Goal: Answer question/provide support: Share knowledge or assist other users

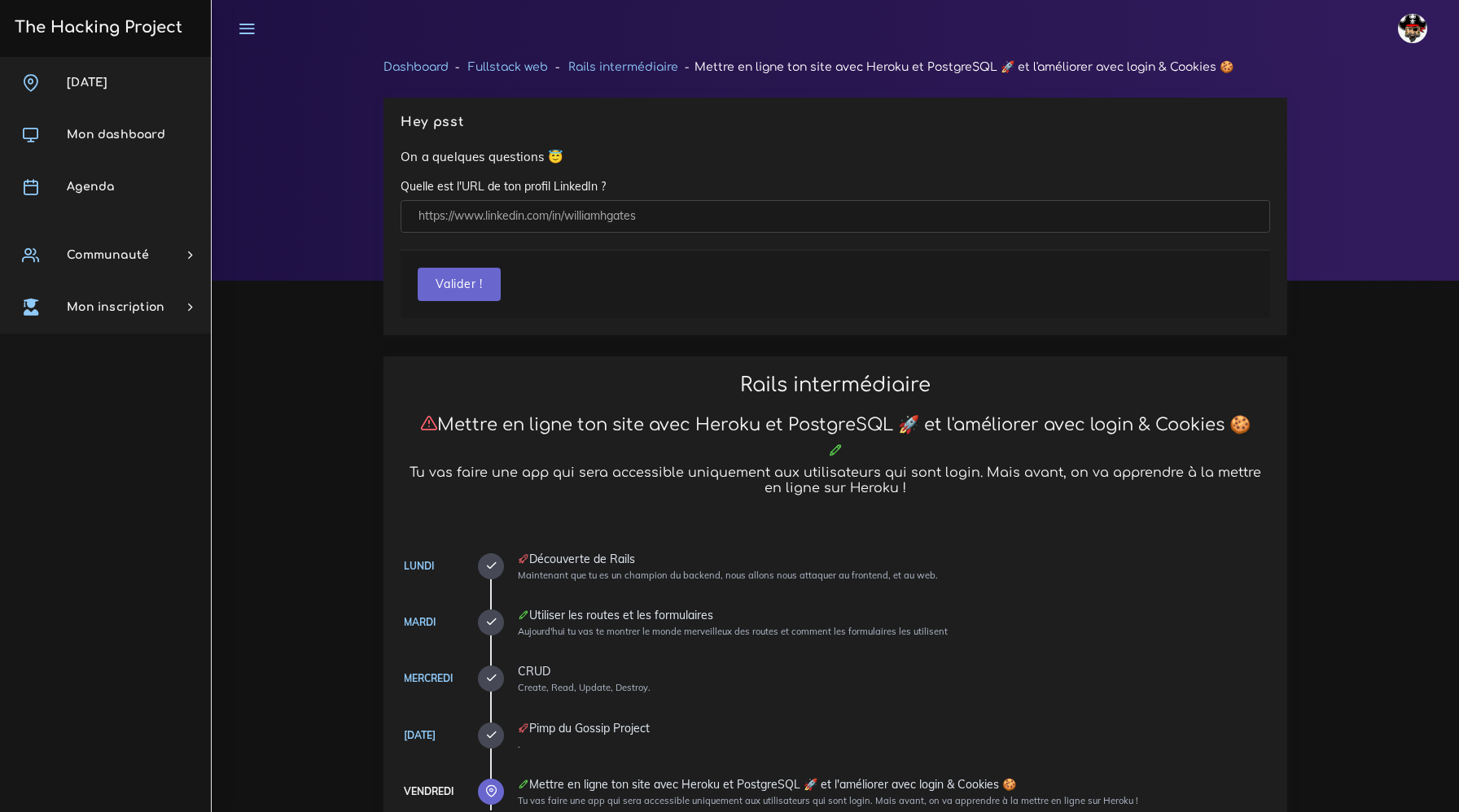
scroll to position [980, 0]
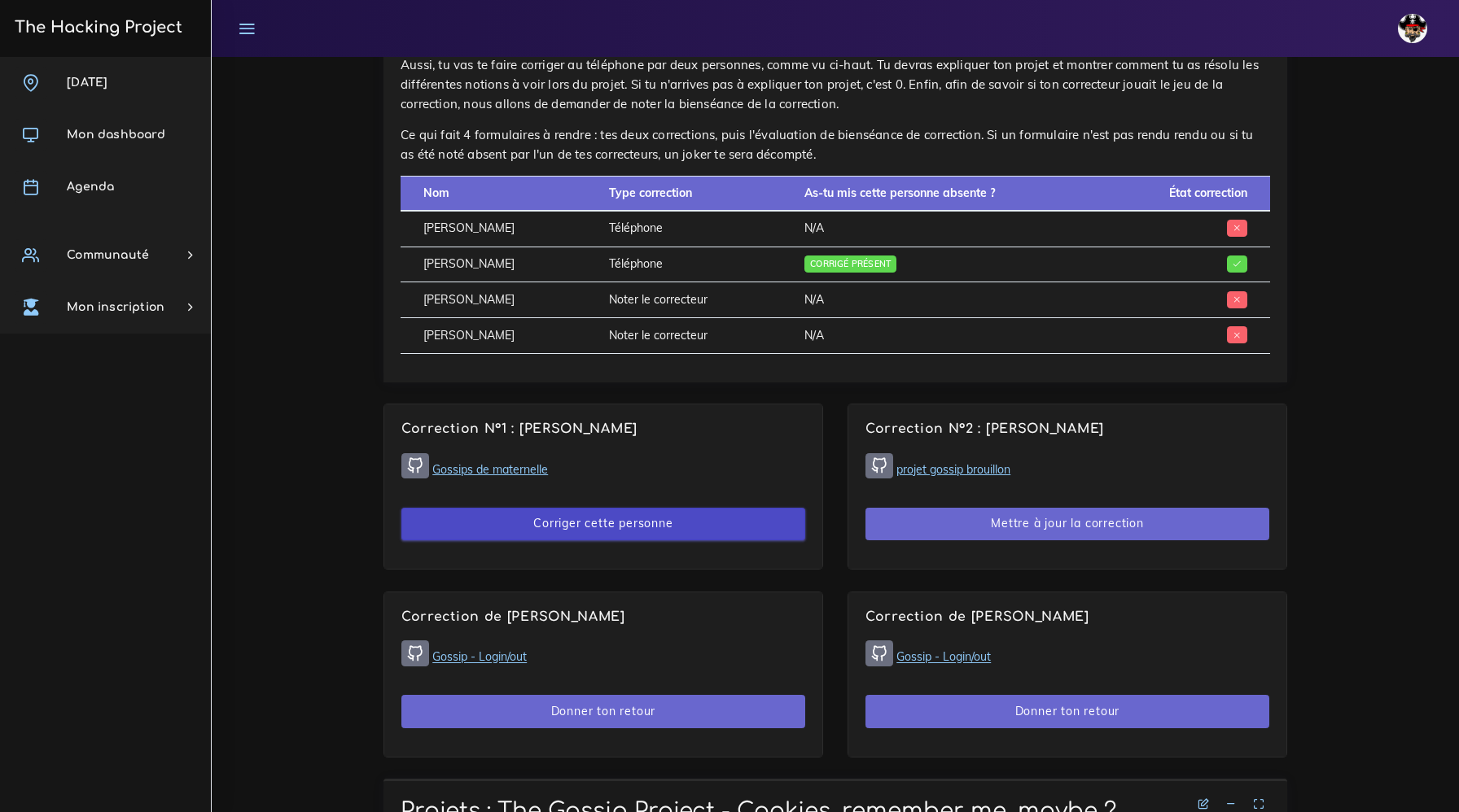
click at [570, 518] on button "Corriger cette personne" at bounding box center [603, 524] width 404 height 33
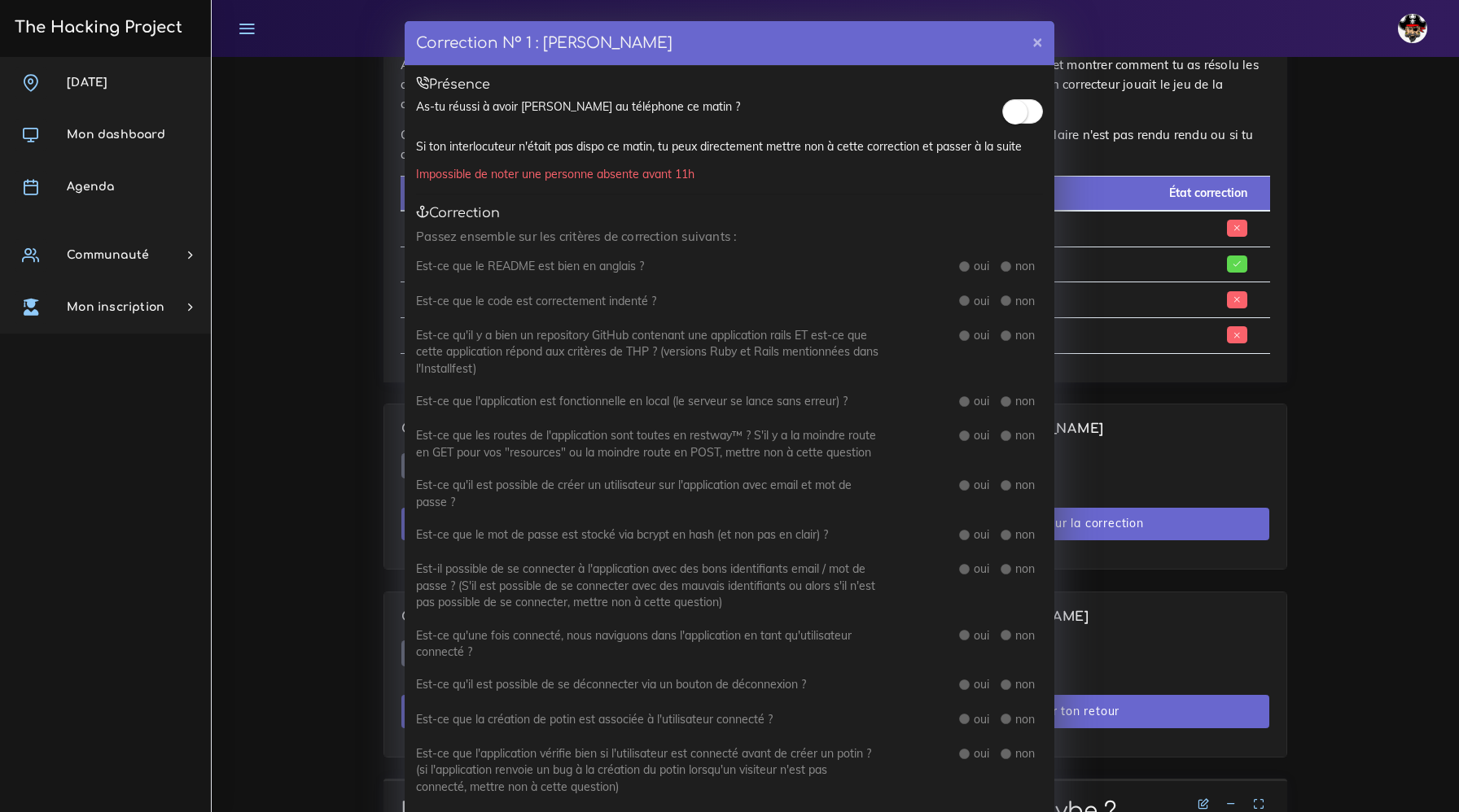
click at [1010, 127] on div at bounding box center [1022, 114] width 40 height 32
click at [1011, 123] on small at bounding box center [1016, 112] width 25 height 25
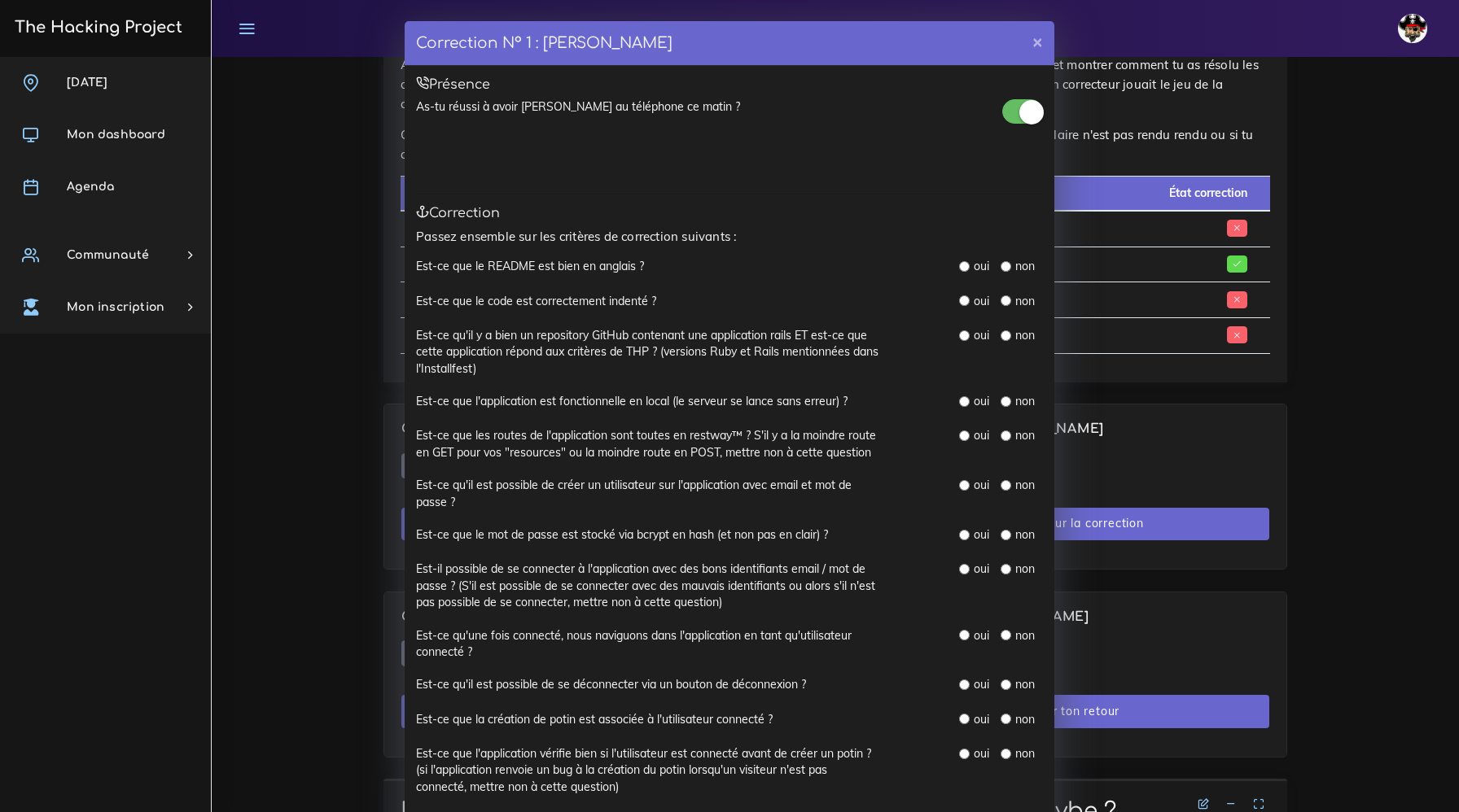
click at [978, 271] on label "oui" at bounding box center [981, 267] width 16 height 17
click at [967, 267] on input "radio" at bounding box center [964, 266] width 11 height 11
radio input "true"
click at [964, 298] on input "radio" at bounding box center [964, 300] width 11 height 11
radio input "true"
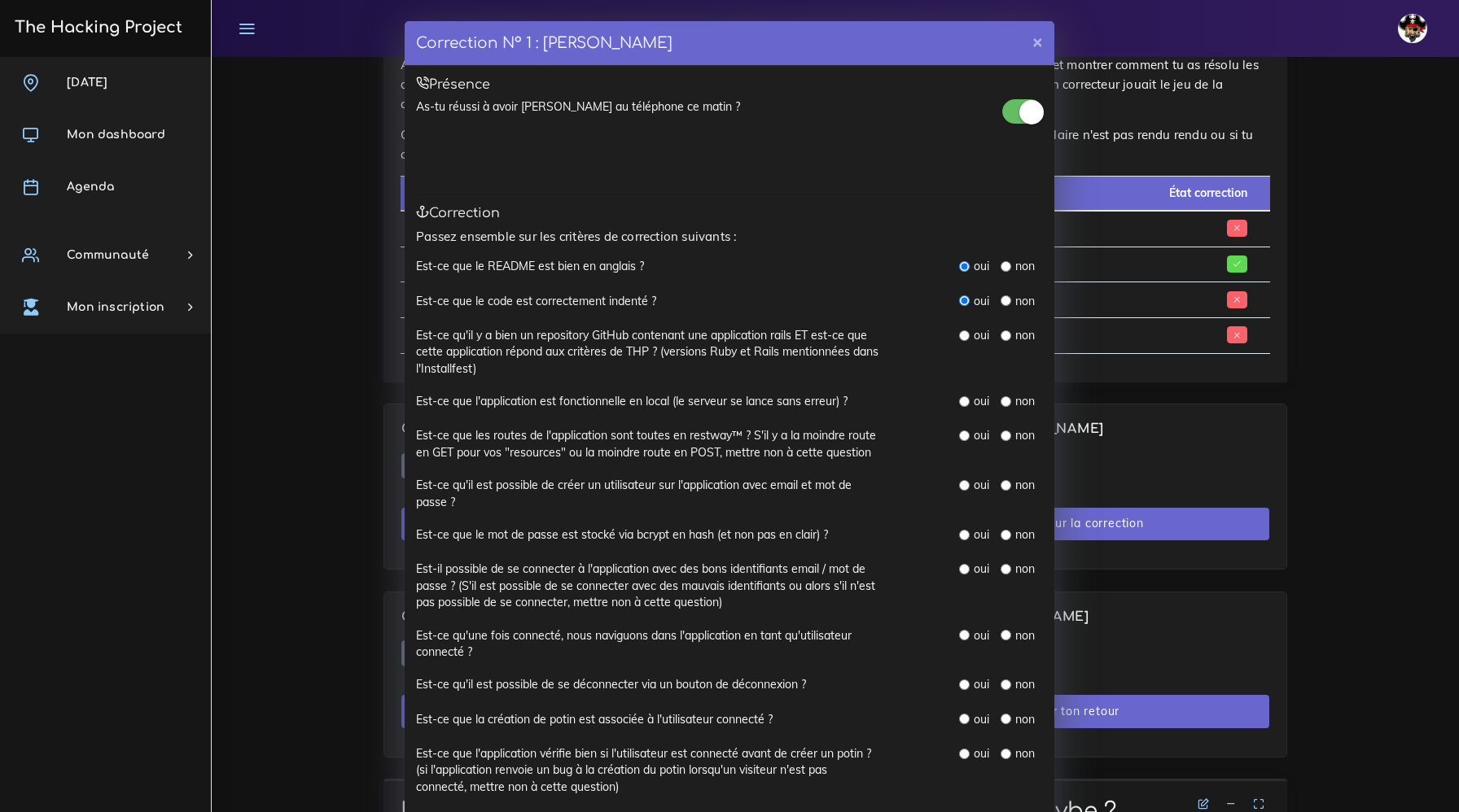
click at [962, 335] on input "radio" at bounding box center [964, 335] width 11 height 11
radio input "true"
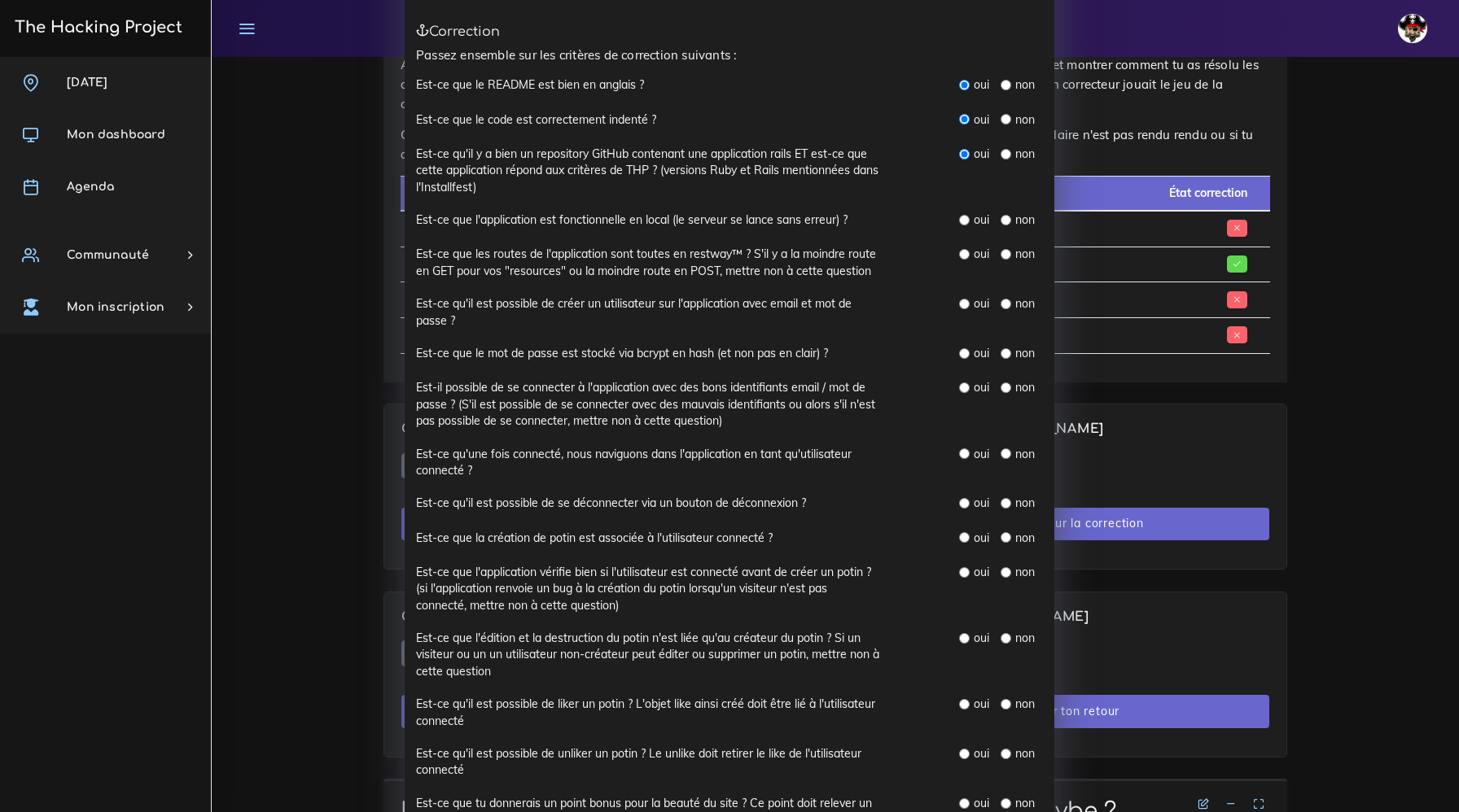
scroll to position [185, 0]
click at [961, 221] on input "radio" at bounding box center [964, 216] width 11 height 11
radio input "true"
click at [965, 250] on input "radio" at bounding box center [964, 251] width 11 height 11
radio input "true"
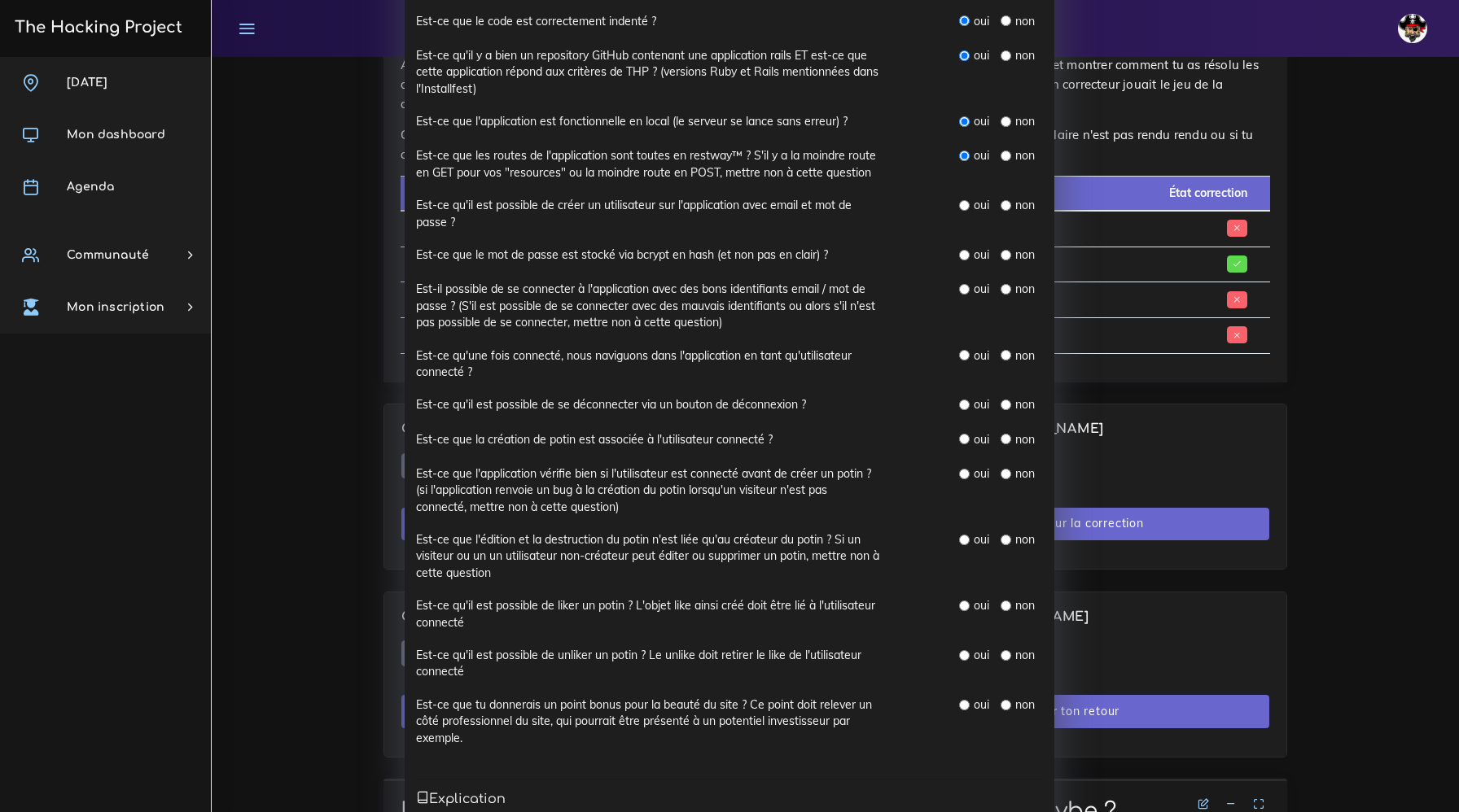
scroll to position [288, 0]
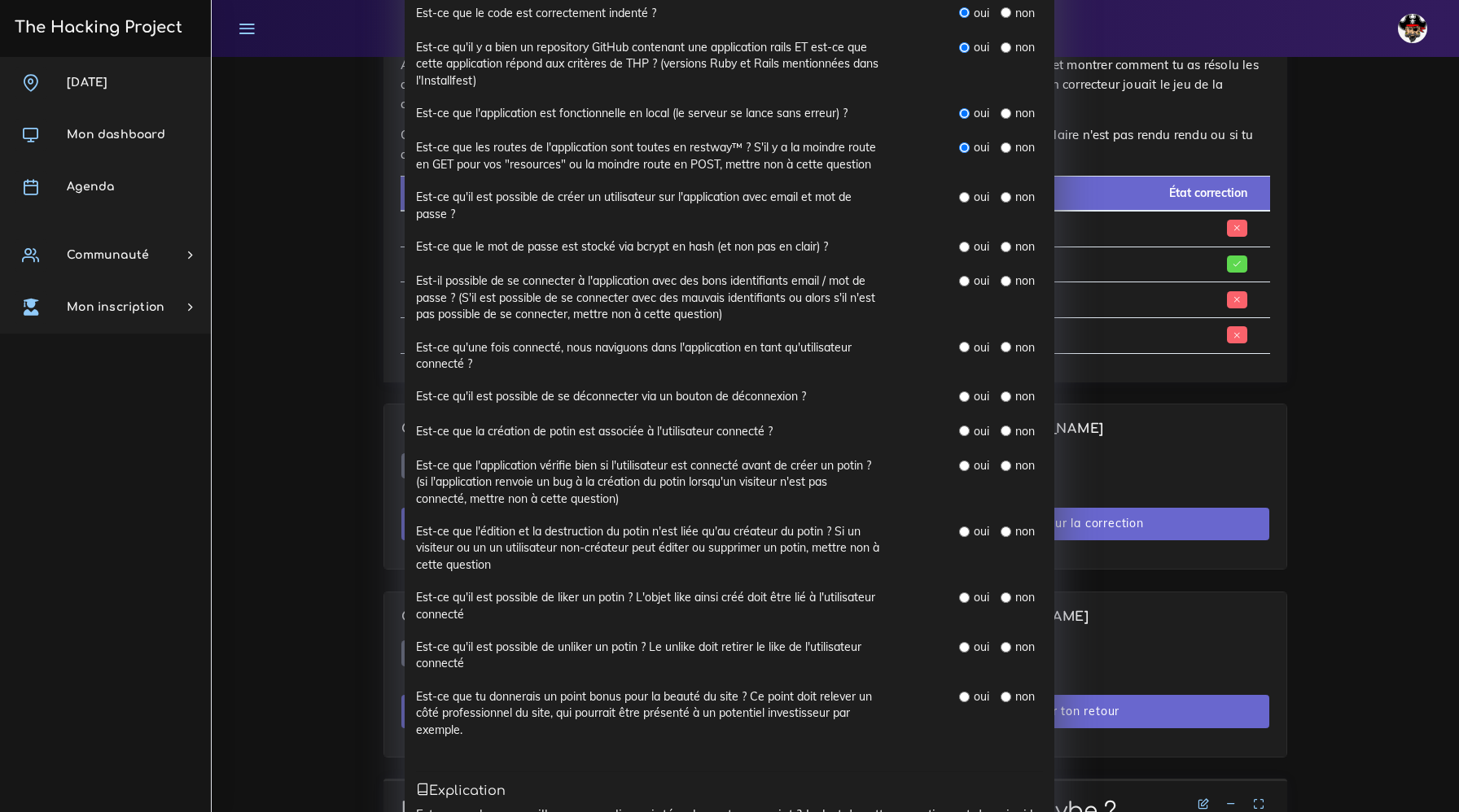
click at [1004, 200] on input "radio" at bounding box center [1006, 197] width 11 height 11
radio input "true"
click at [999, 249] on div "oui non" at bounding box center [1001, 248] width 84 height 18
click at [1002, 248] on input "radio" at bounding box center [1006, 247] width 11 height 11
radio input "true"
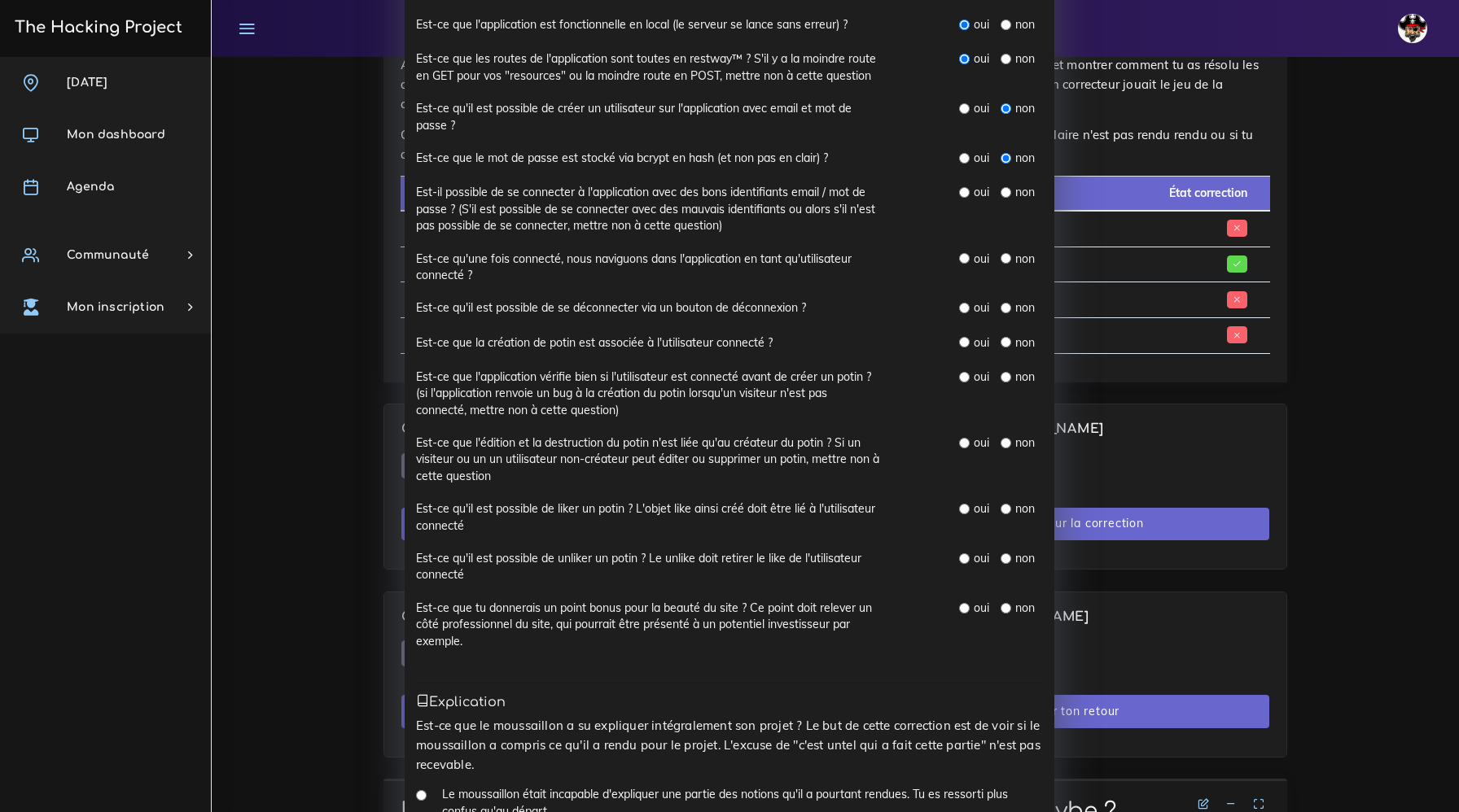
scroll to position [399, 0]
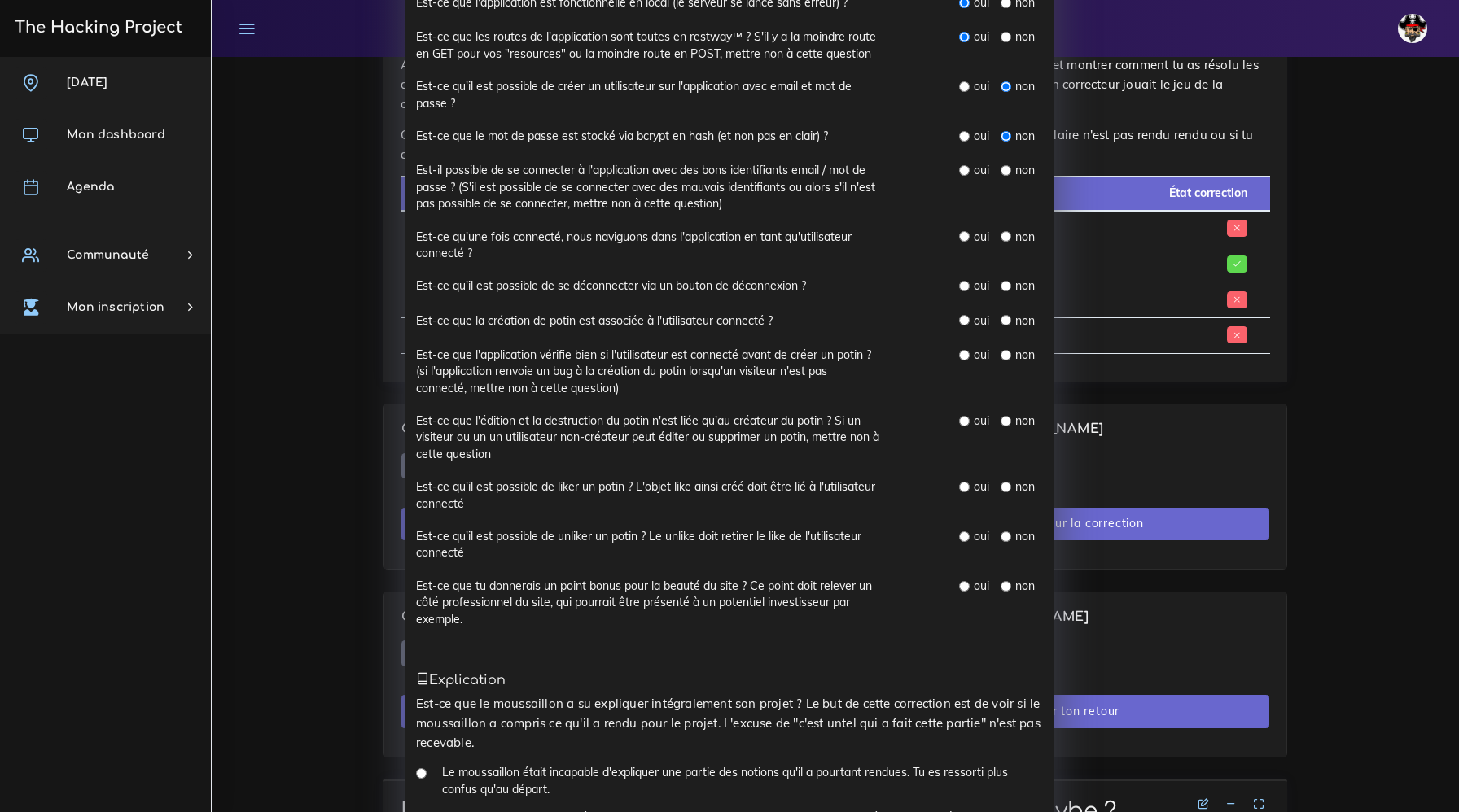
click at [1003, 171] on input "radio" at bounding box center [1006, 170] width 11 height 11
radio input "true"
click at [967, 236] on input "radio" at bounding box center [964, 236] width 11 height 11
radio input "true"
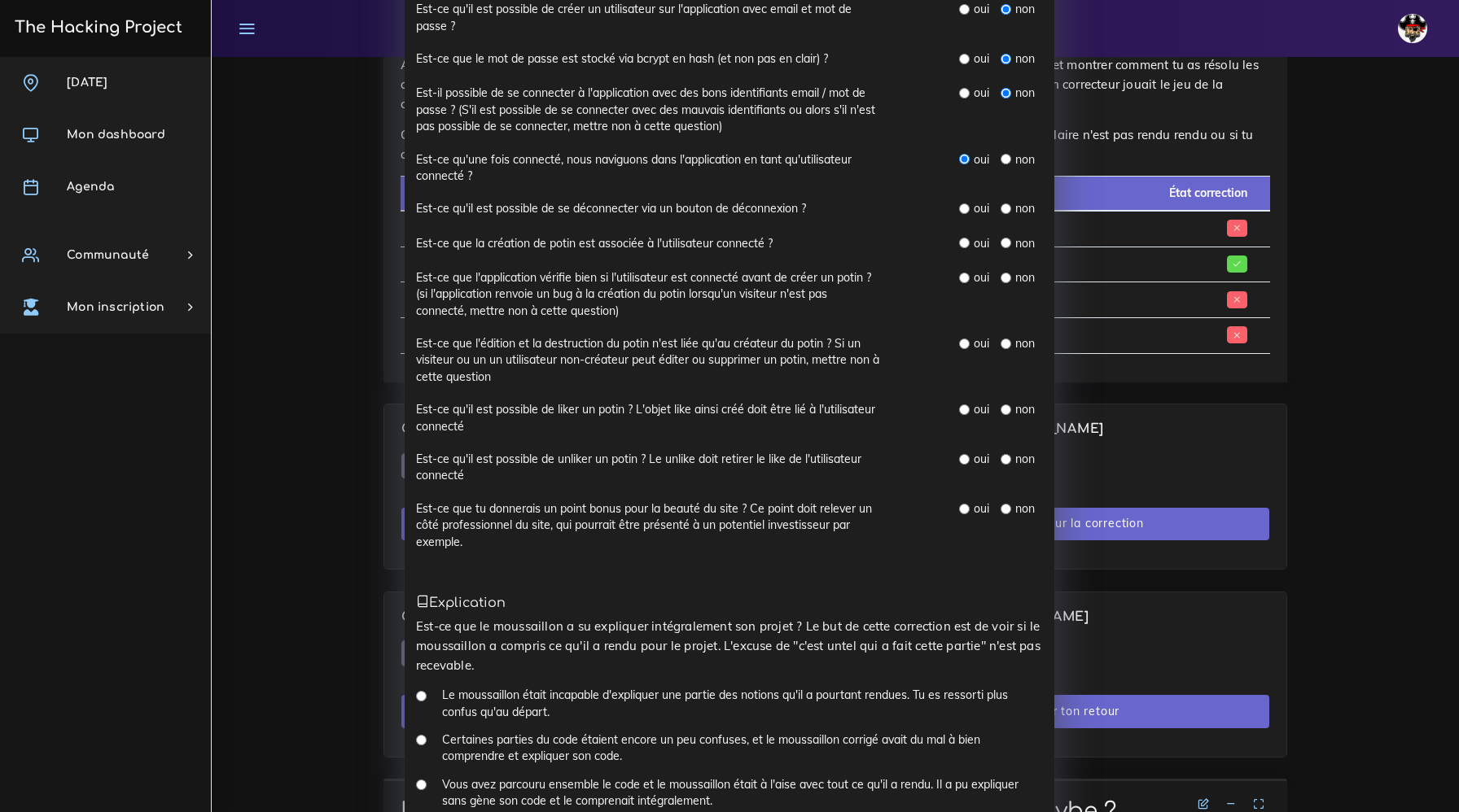
scroll to position [478, 0]
click at [965, 206] on input "radio" at bounding box center [964, 206] width 11 height 11
radio input "true"
click at [962, 242] on input "radio" at bounding box center [964, 241] width 11 height 11
radio input "true"
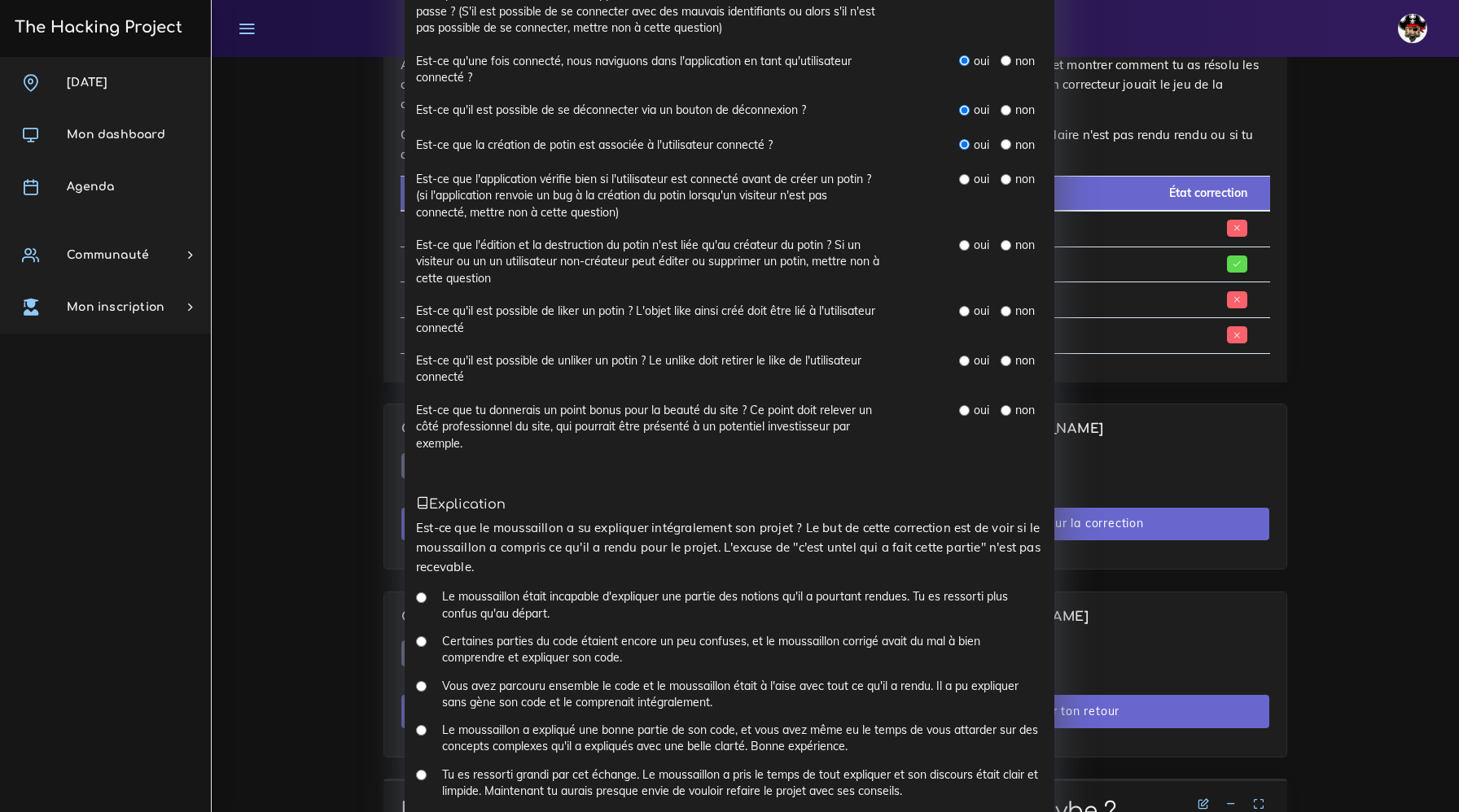
scroll to position [585, 0]
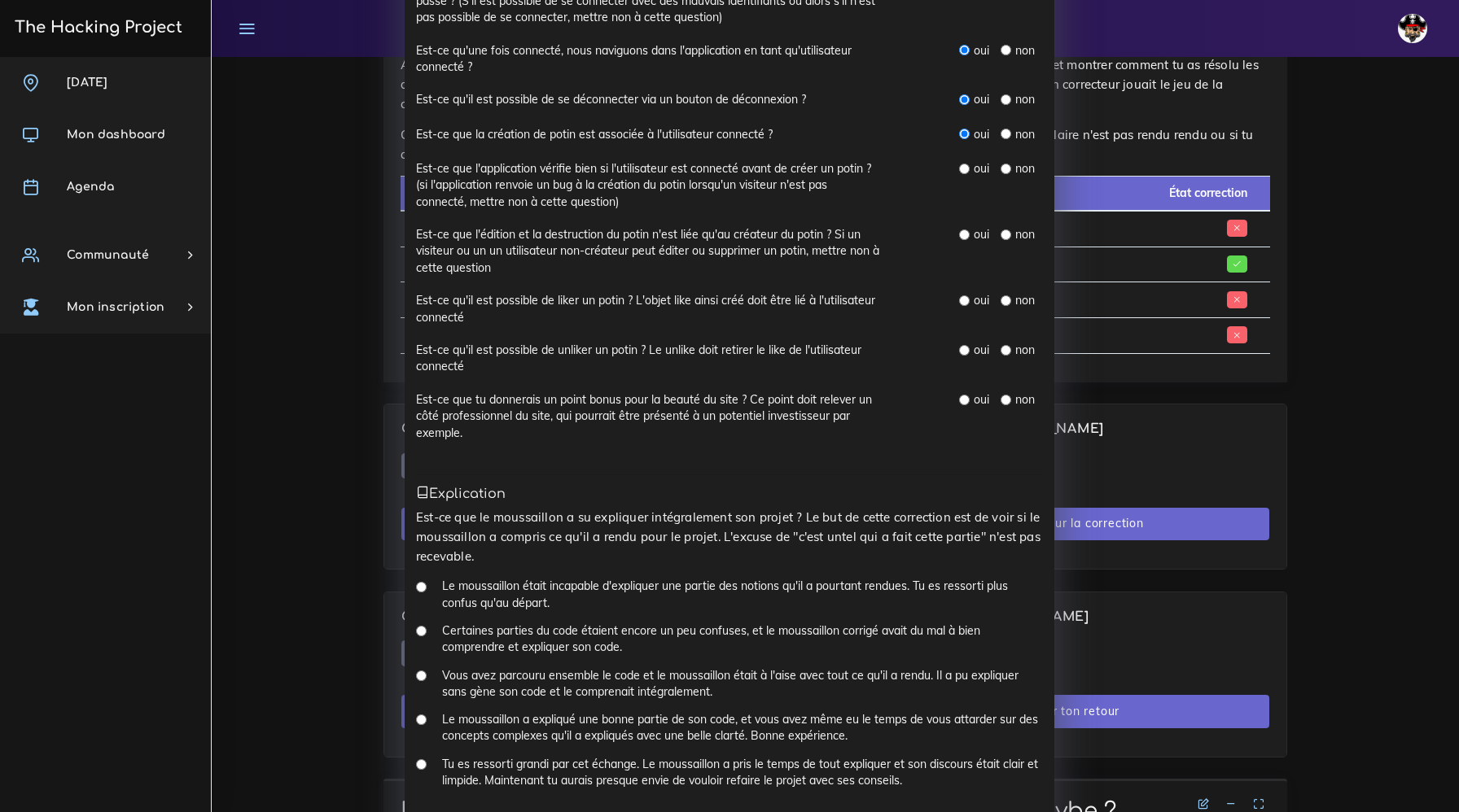
click at [964, 171] on input "radio" at bounding box center [964, 168] width 11 height 11
radio input "true"
click at [964, 236] on input "radio" at bounding box center [964, 234] width 11 height 11
radio input "true"
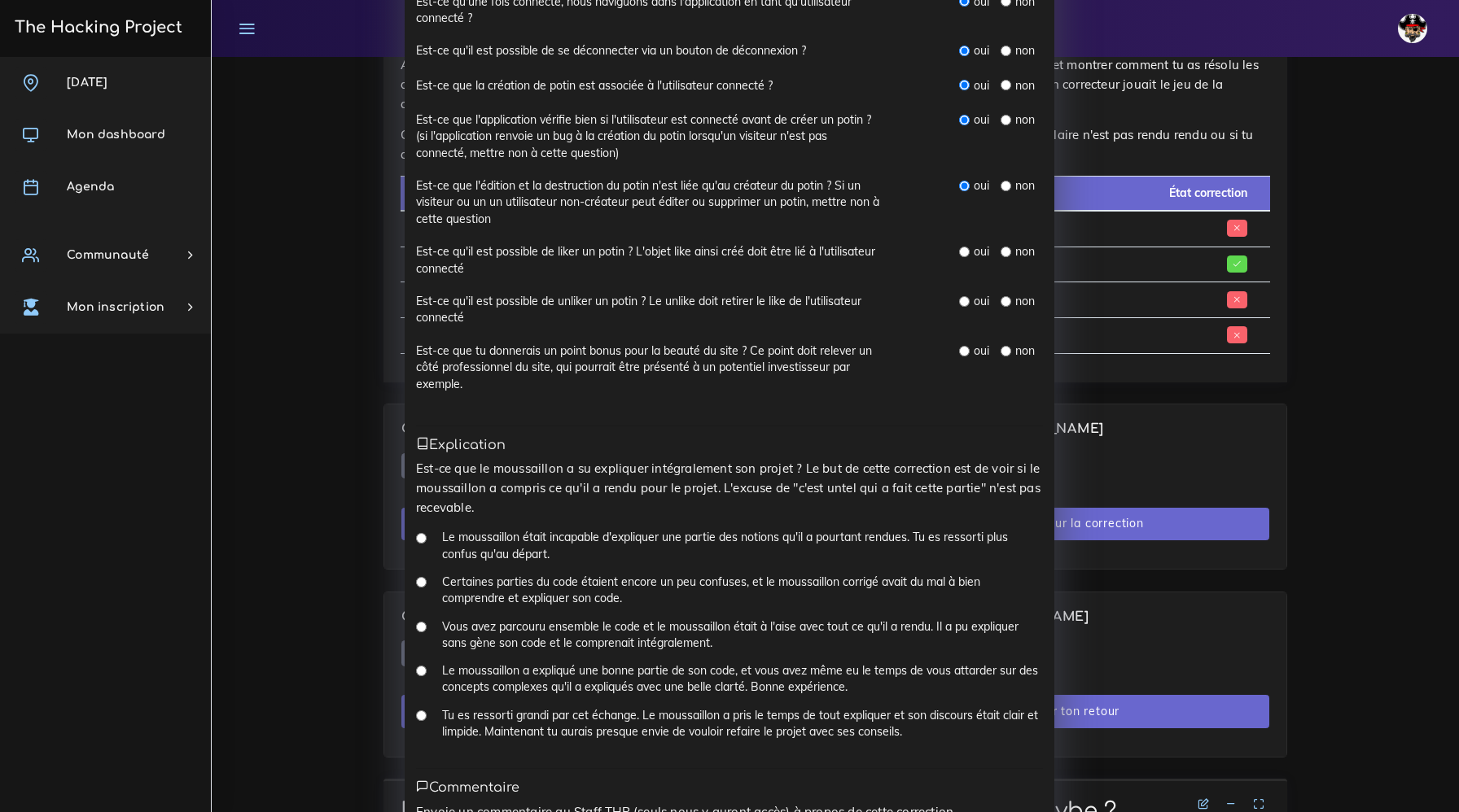
scroll to position [635, 0]
click at [1007, 253] on input "radio" at bounding box center [1006, 251] width 11 height 11
radio input "true"
click at [1006, 300] on input "radio" at bounding box center [1006, 300] width 11 height 11
radio input "true"
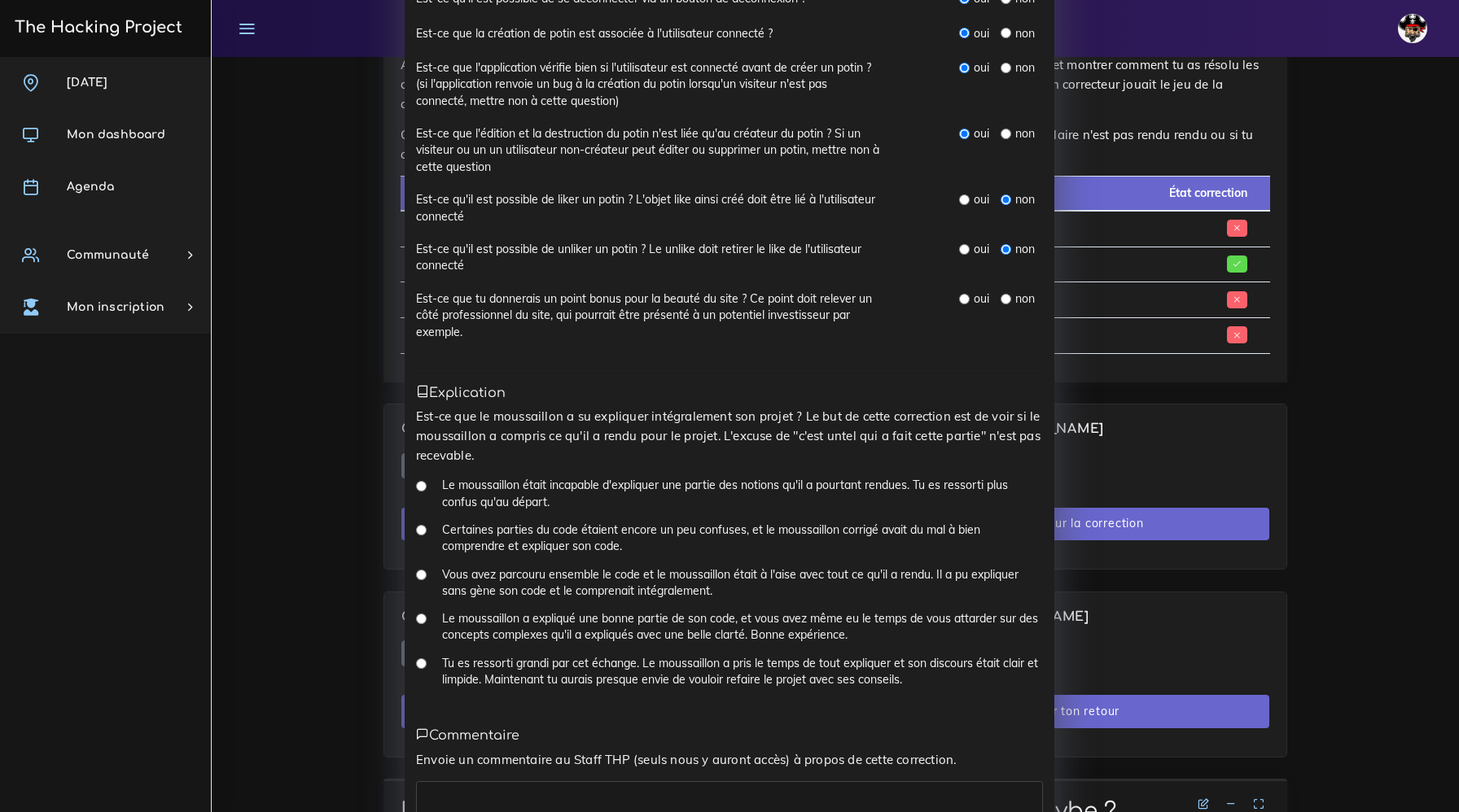
scroll to position [689, 0]
click at [969, 300] on input "radio" at bounding box center [964, 295] width 11 height 11
radio input "true"
click at [429, 621] on div "Le moussaillon a expliqué une bonne partie de son code, et vous avez même eu le…" at bounding box center [729, 629] width 627 height 45
click at [419, 619] on input "Le moussaillon a expliqué une bonne partie de son code, et vous avez même eu le…" at bounding box center [421, 615] width 11 height 11
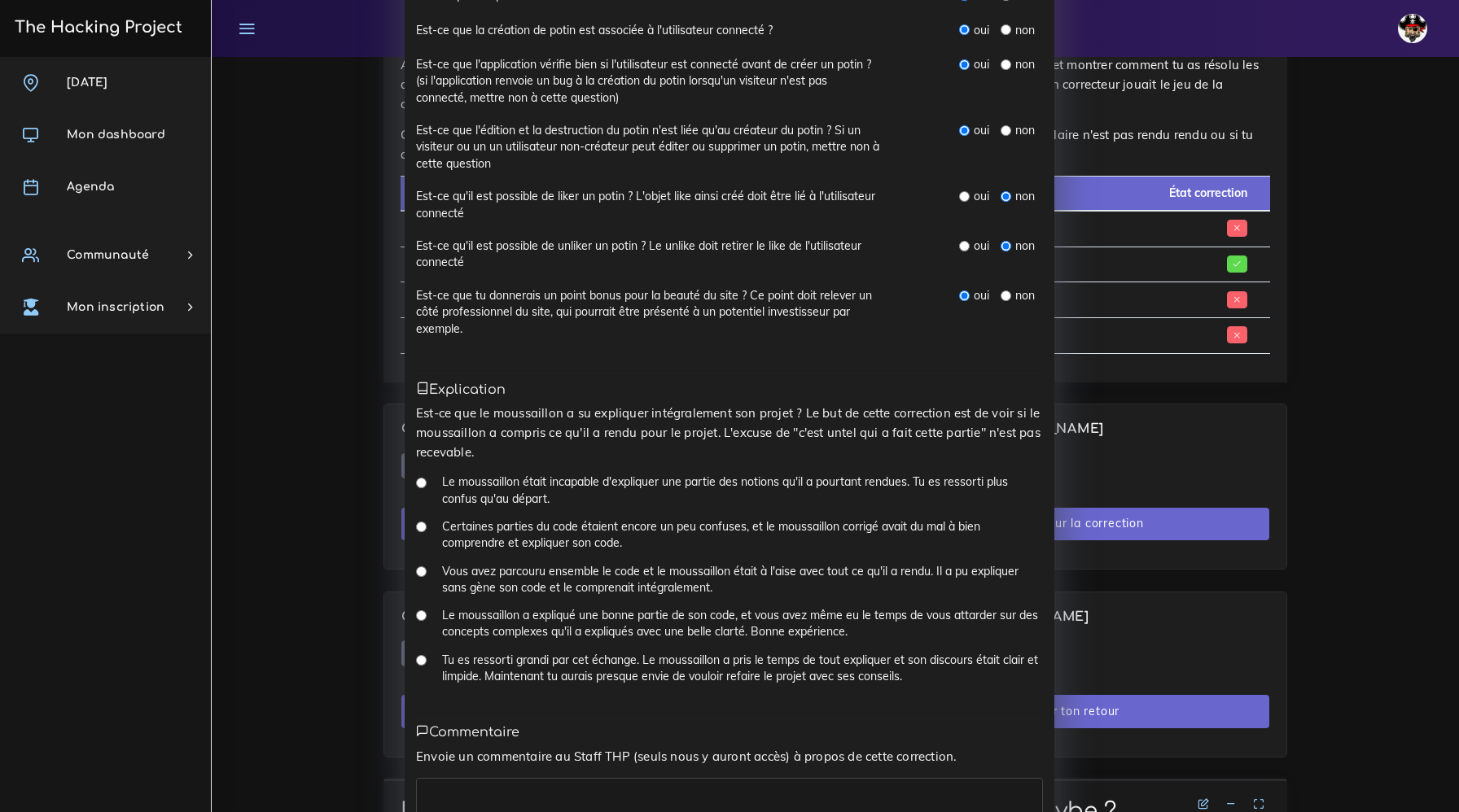
radio input "true"
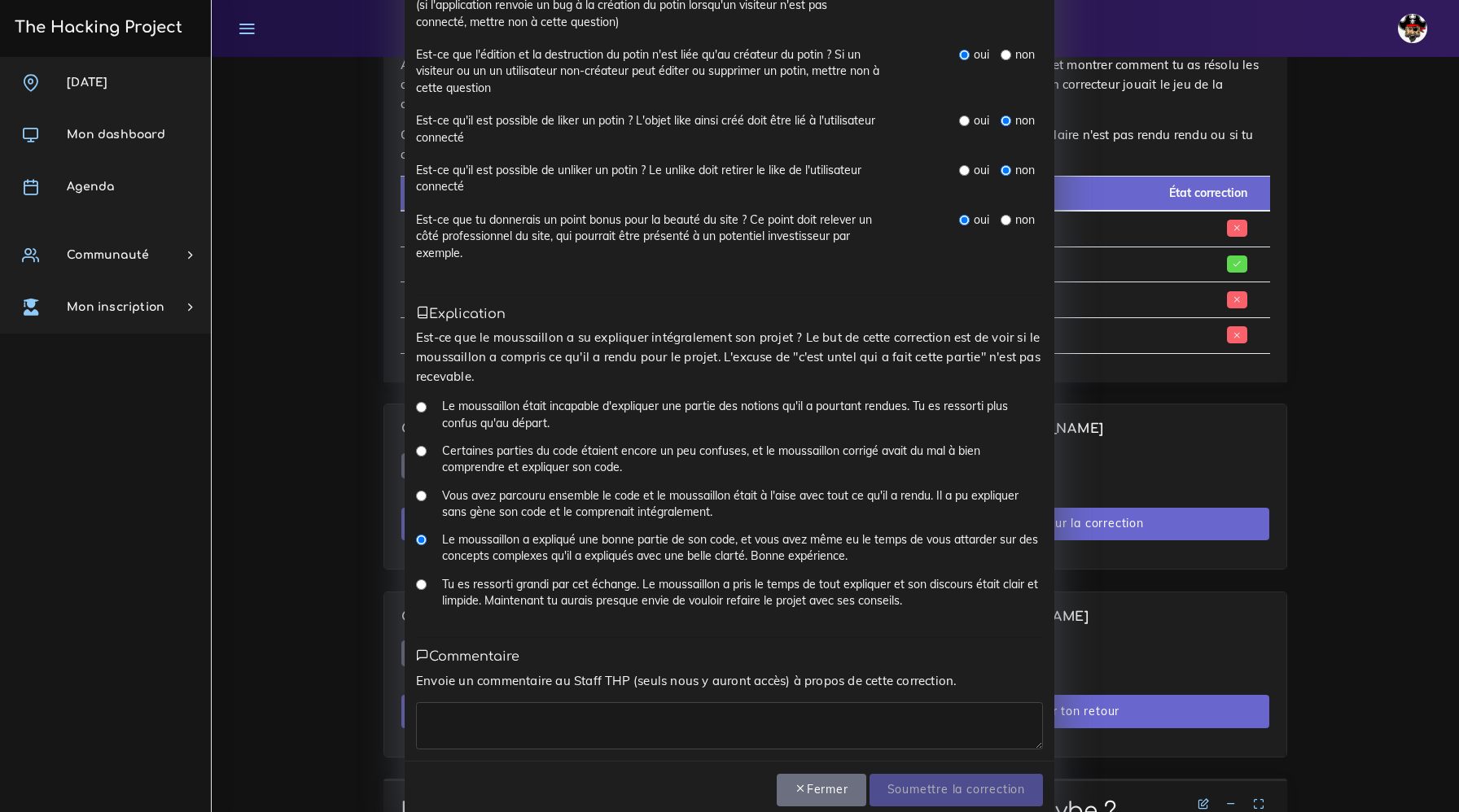
scroll to position [791, 0]
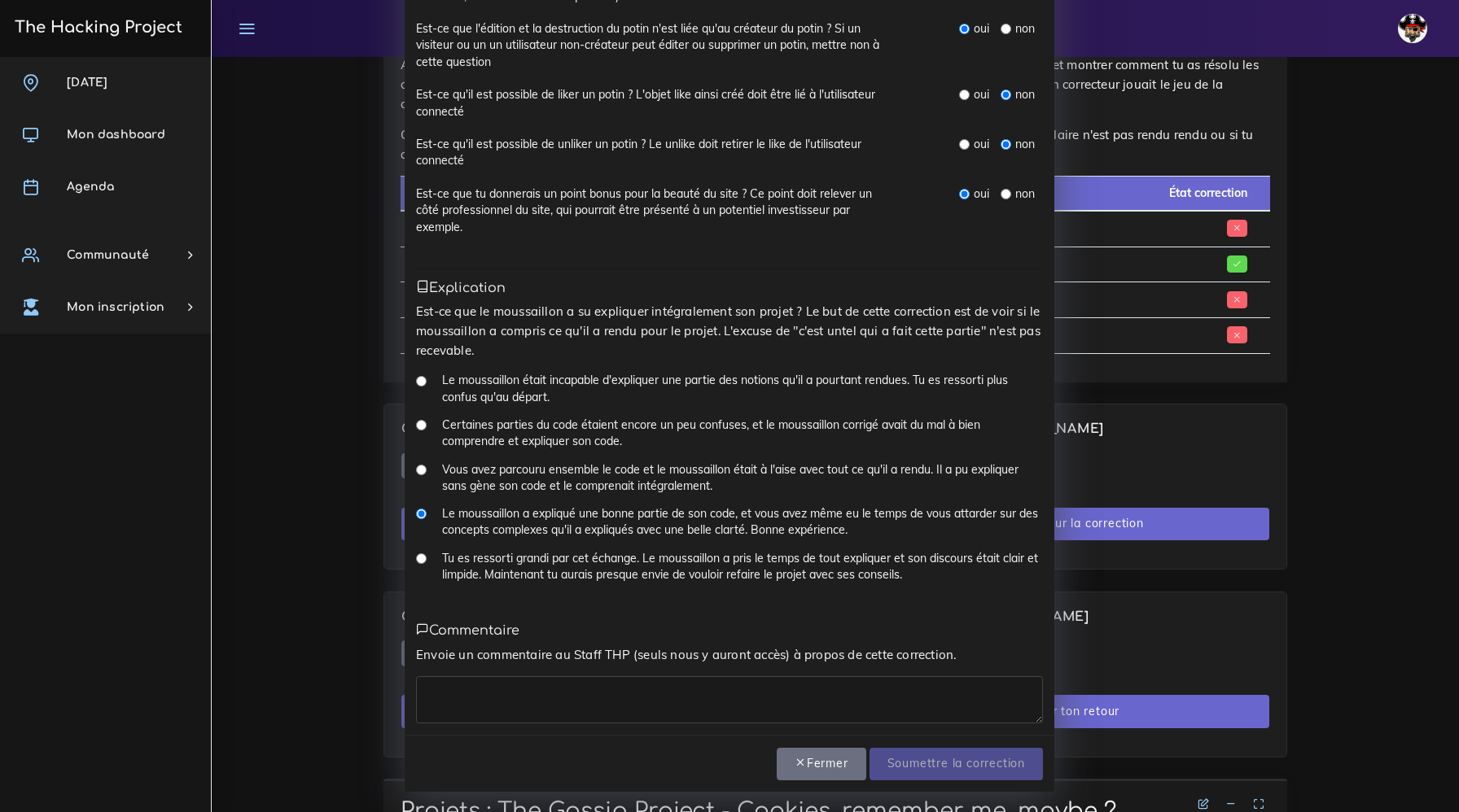
click at [478, 714] on textarea at bounding box center [729, 699] width 627 height 47
click at [480, 690] on textarea "Une journee rude en emotion mais tranquille" at bounding box center [729, 699] width 627 height 47
click at [477, 692] on textarea "Une journee rude en emotion mais tranquille" at bounding box center [729, 699] width 627 height 47
click at [474, 694] on textarea "Une journee rude en emotion mais tranquille" at bounding box center [729, 699] width 627 height 47
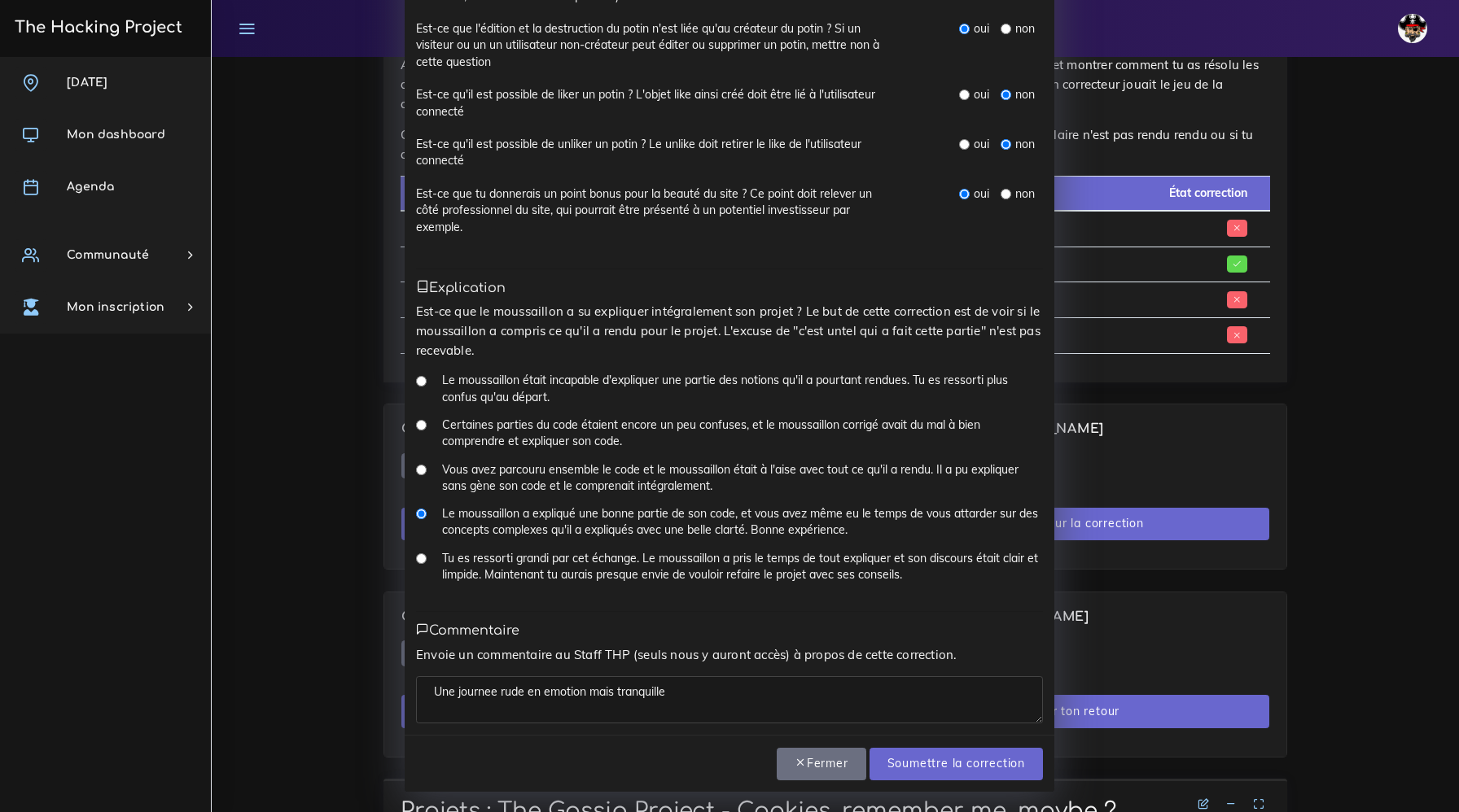
click at [474, 694] on textarea "Une journee rude en emotion mais tranquille" at bounding box center [729, 699] width 627 height 47
click at [477, 697] on textarea "Une journee rude en emotion mais tranquille" at bounding box center [729, 699] width 627 height 47
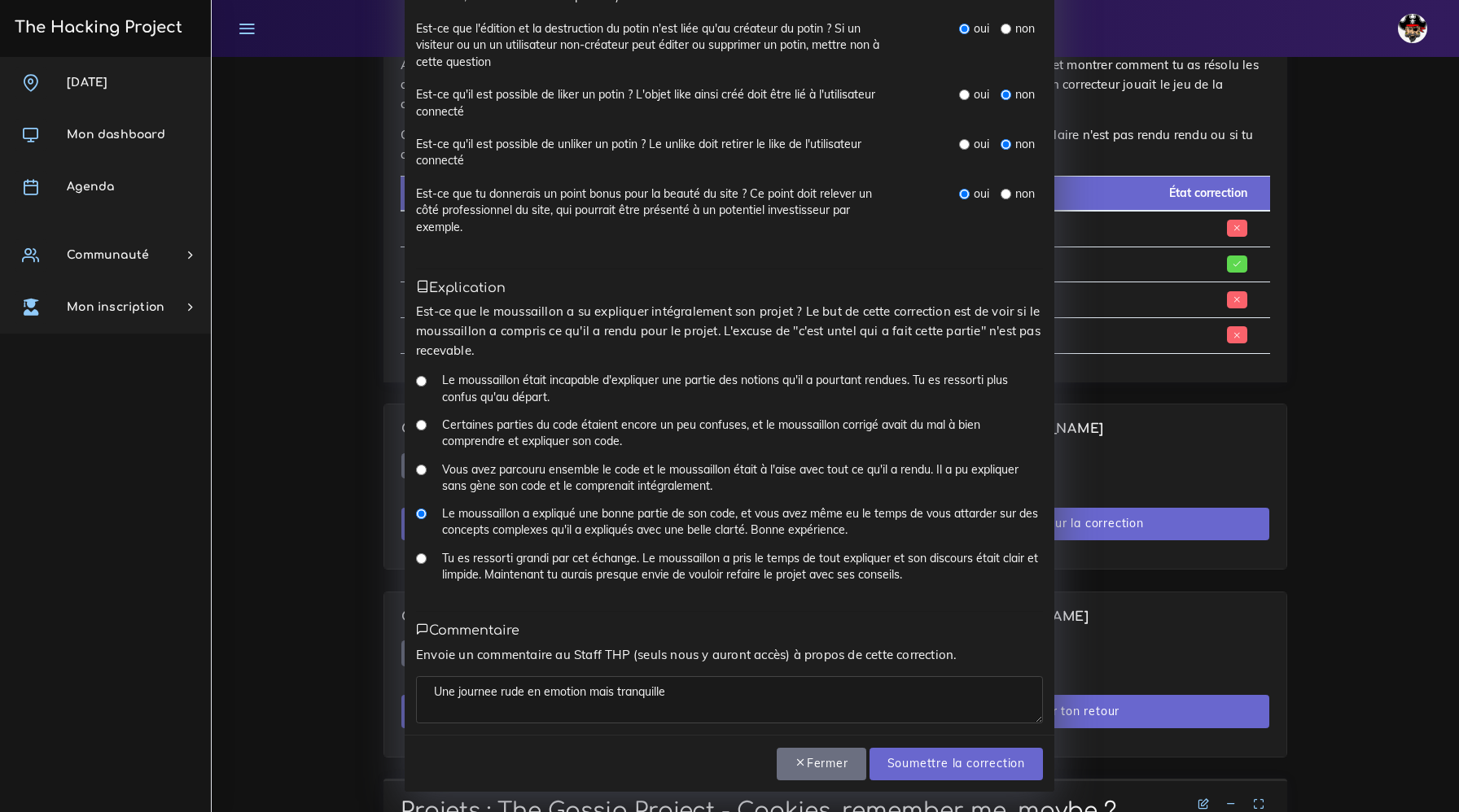
click at [490, 692] on textarea "Une journee rude en emotion mais tranquille" at bounding box center [729, 699] width 627 height 47
click at [741, 95] on label "Est-ce qu'il est possible [PERSON_NAME] un potin ? L'objet like ainsi créé doit…" at bounding box center [648, 102] width 464 height 33
copy label "é"
click at [488, 694] on textarea "Une journee rude en emotion mais tranquille" at bounding box center [729, 699] width 627 height 47
paste textarea "é"
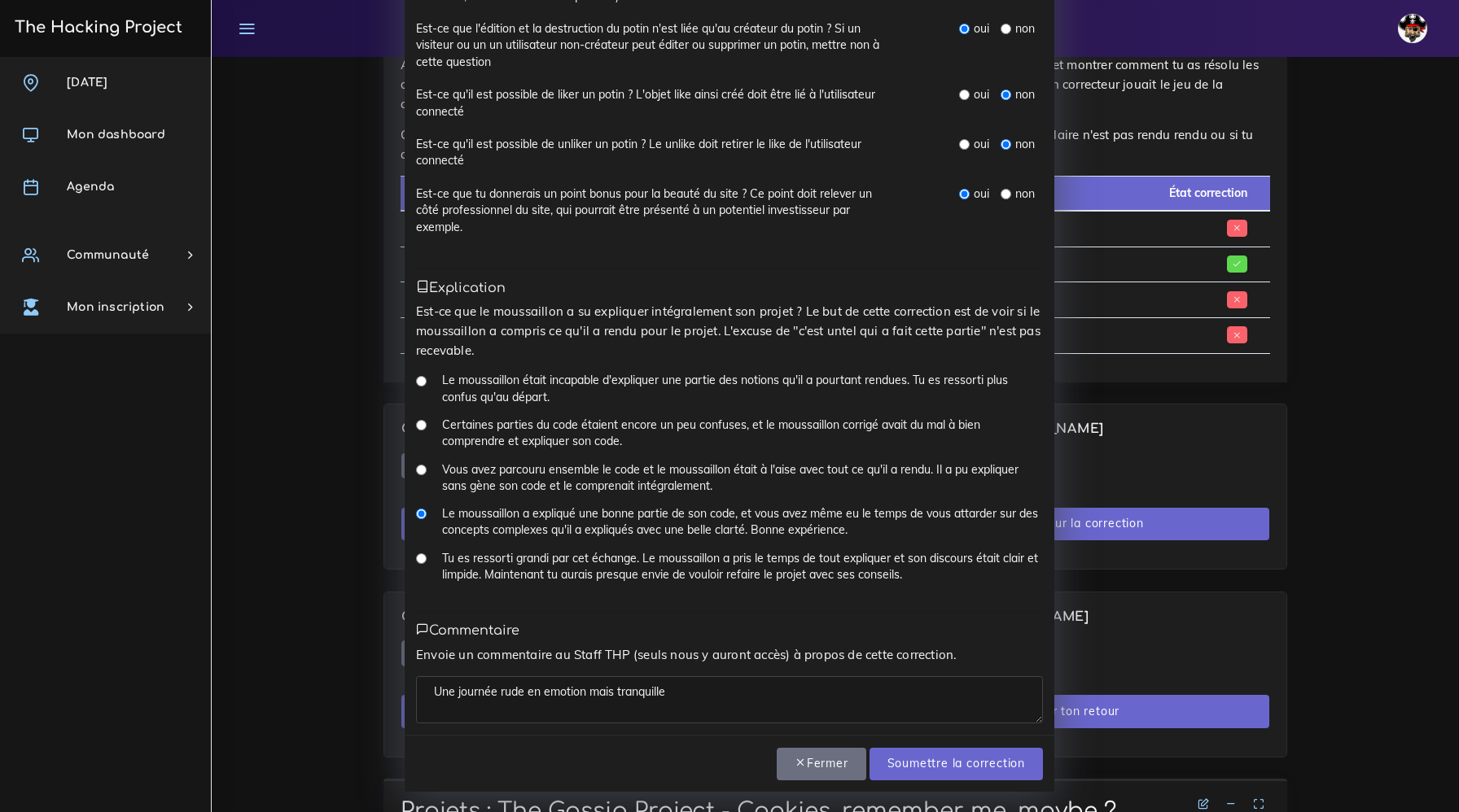
click at [678, 690] on textarea "Une journée rude en emotion mais tranquille" at bounding box center [729, 699] width 627 height 47
type textarea "Une journée rude en emotion mais tranquille"
click at [978, 762] on input "Soumettre la correction" at bounding box center [956, 764] width 173 height 33
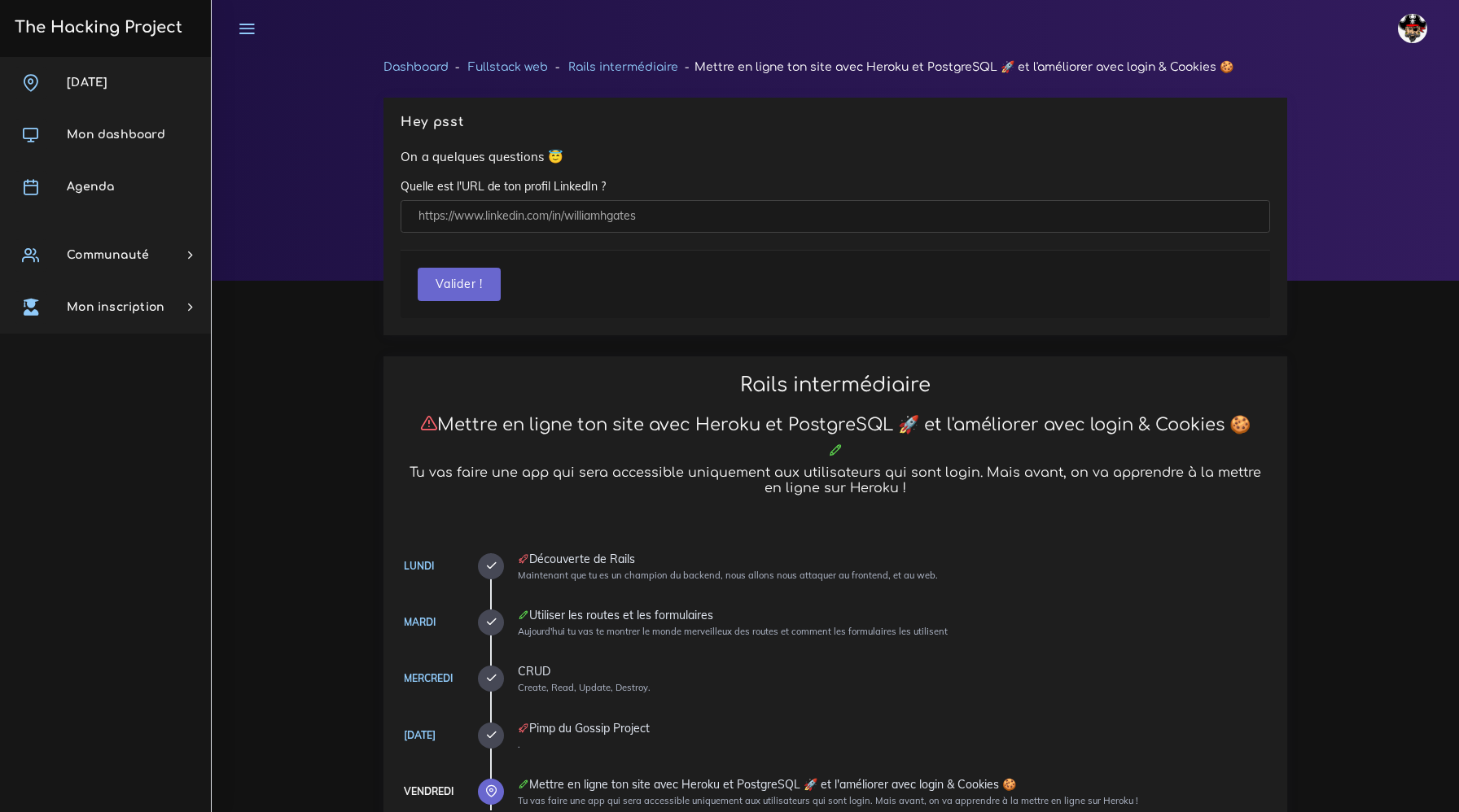
scroll to position [979, 0]
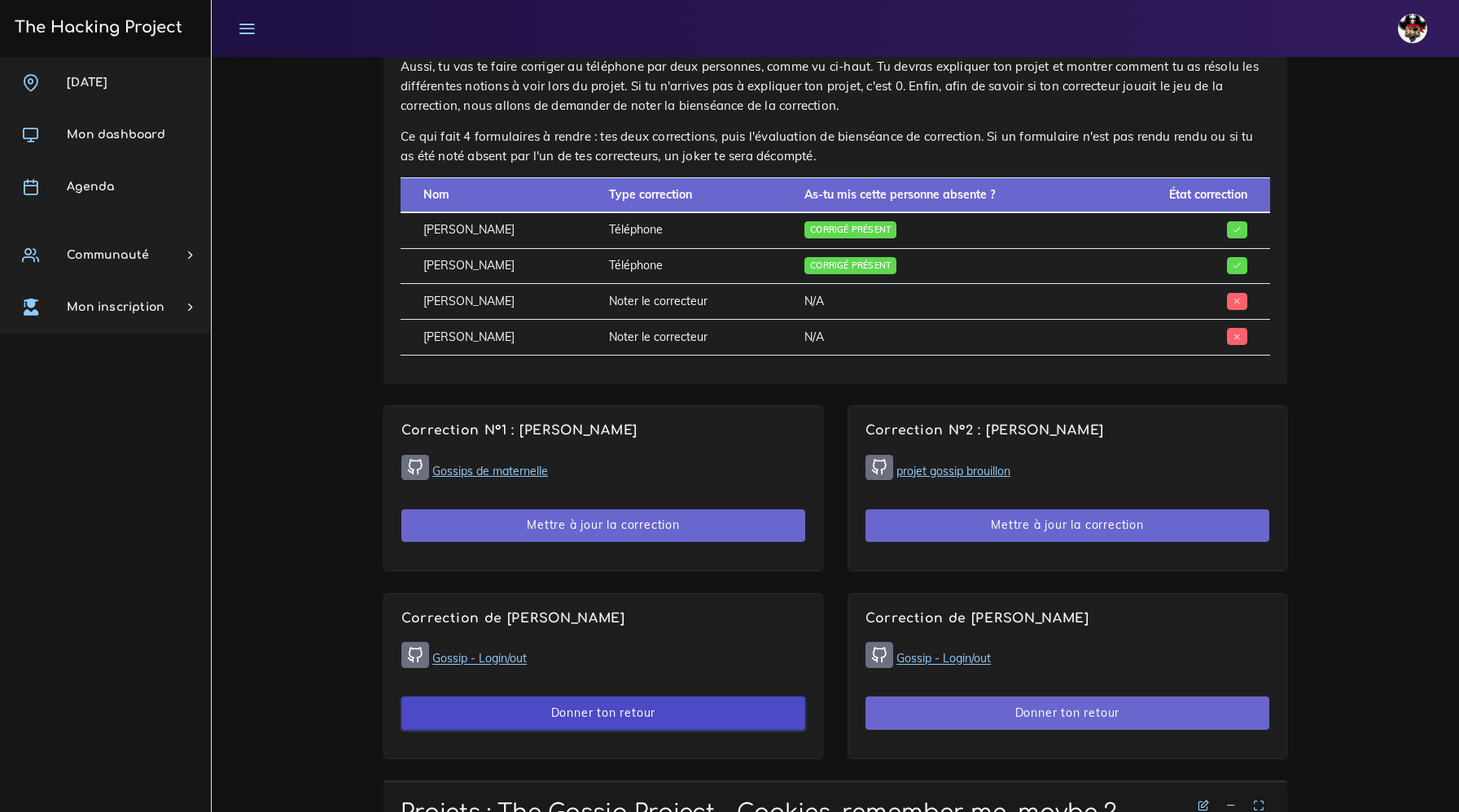
click at [563, 716] on button "Donner ton retour" at bounding box center [603, 713] width 404 height 33
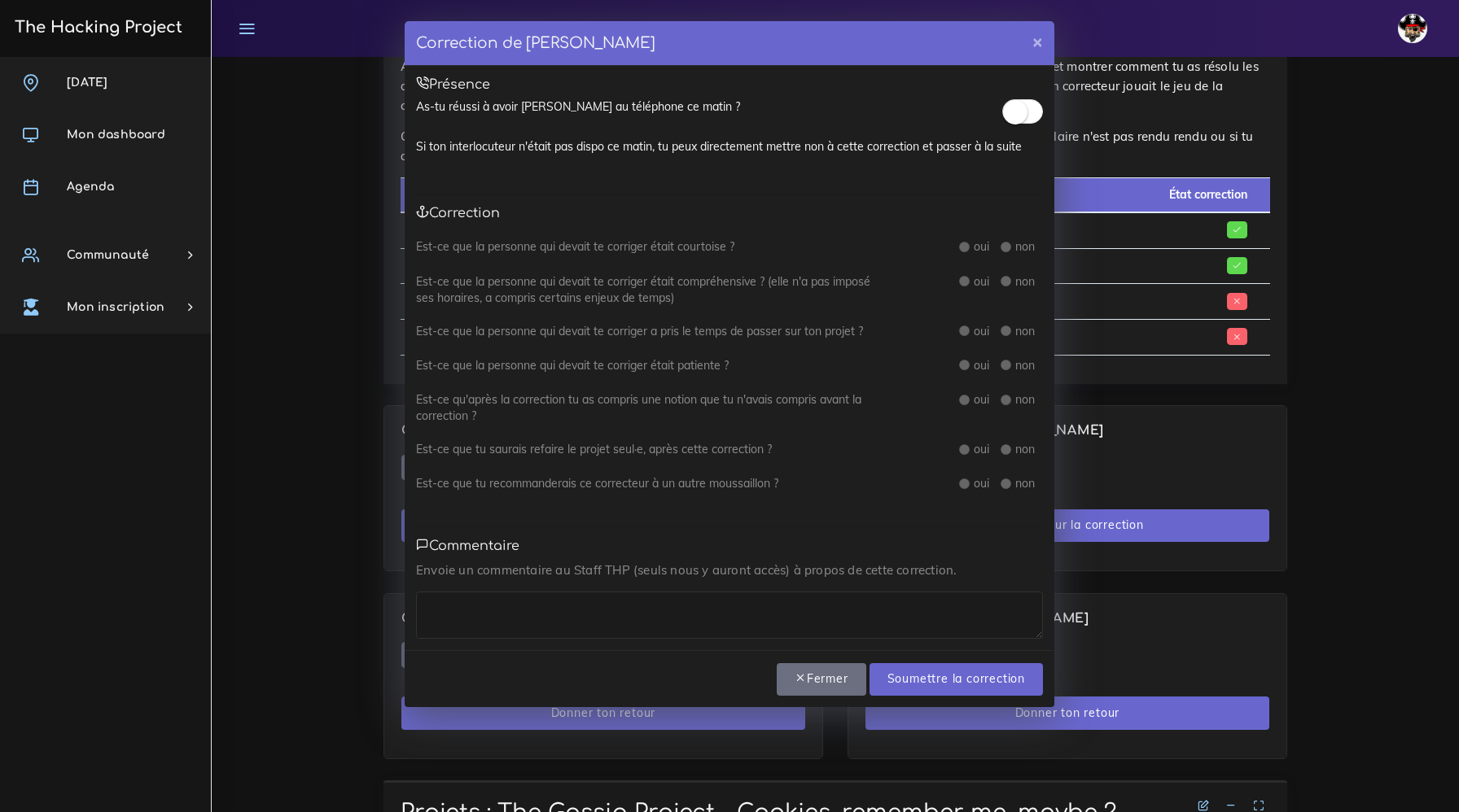
click at [1021, 107] on small at bounding box center [1016, 112] width 25 height 25
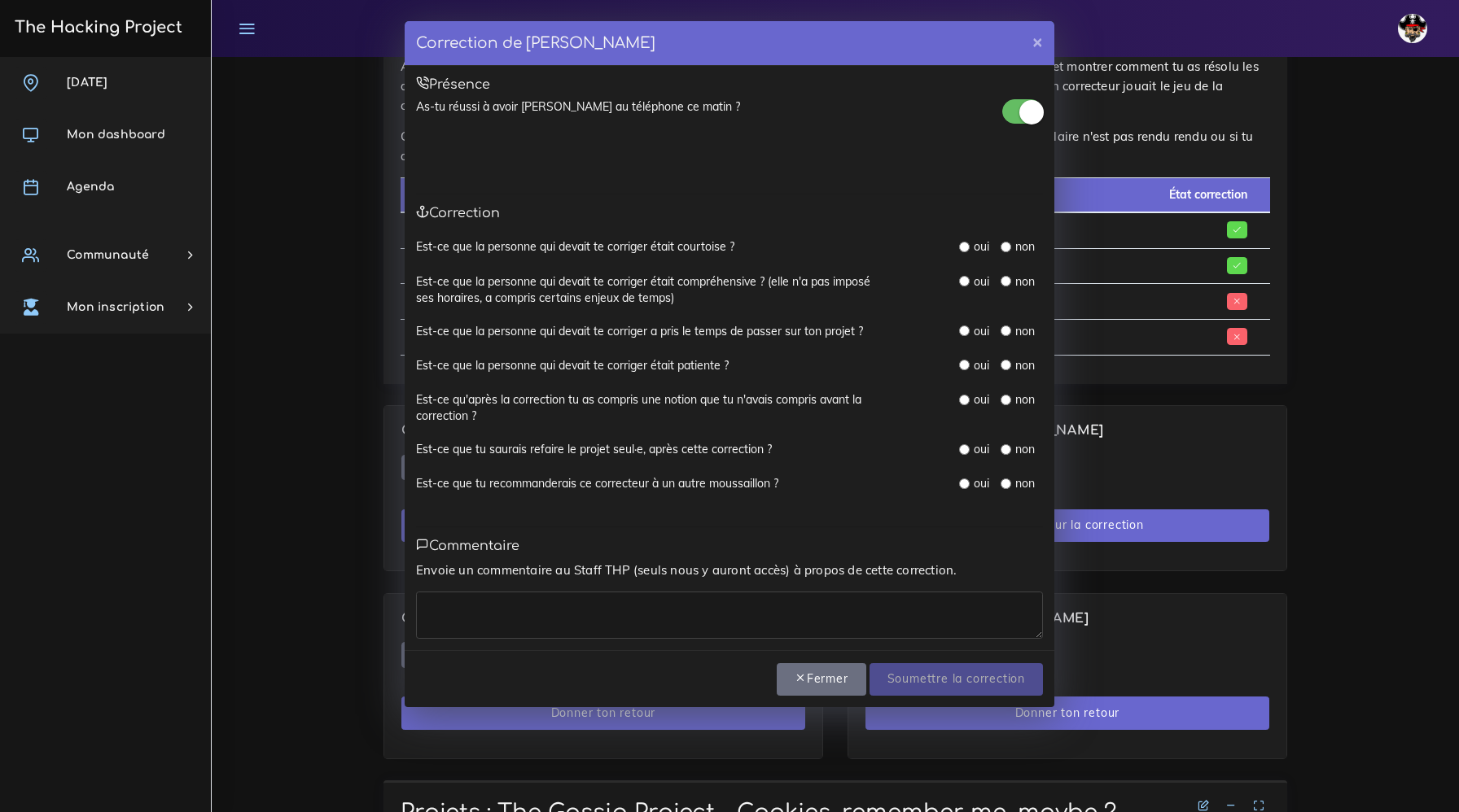
click at [961, 253] on div "oui" at bounding box center [973, 247] width 29 height 17
click at [966, 247] on input "radio" at bounding box center [964, 247] width 11 height 11
radio input "true"
click at [965, 281] on input "radio" at bounding box center [964, 281] width 11 height 11
radio input "true"
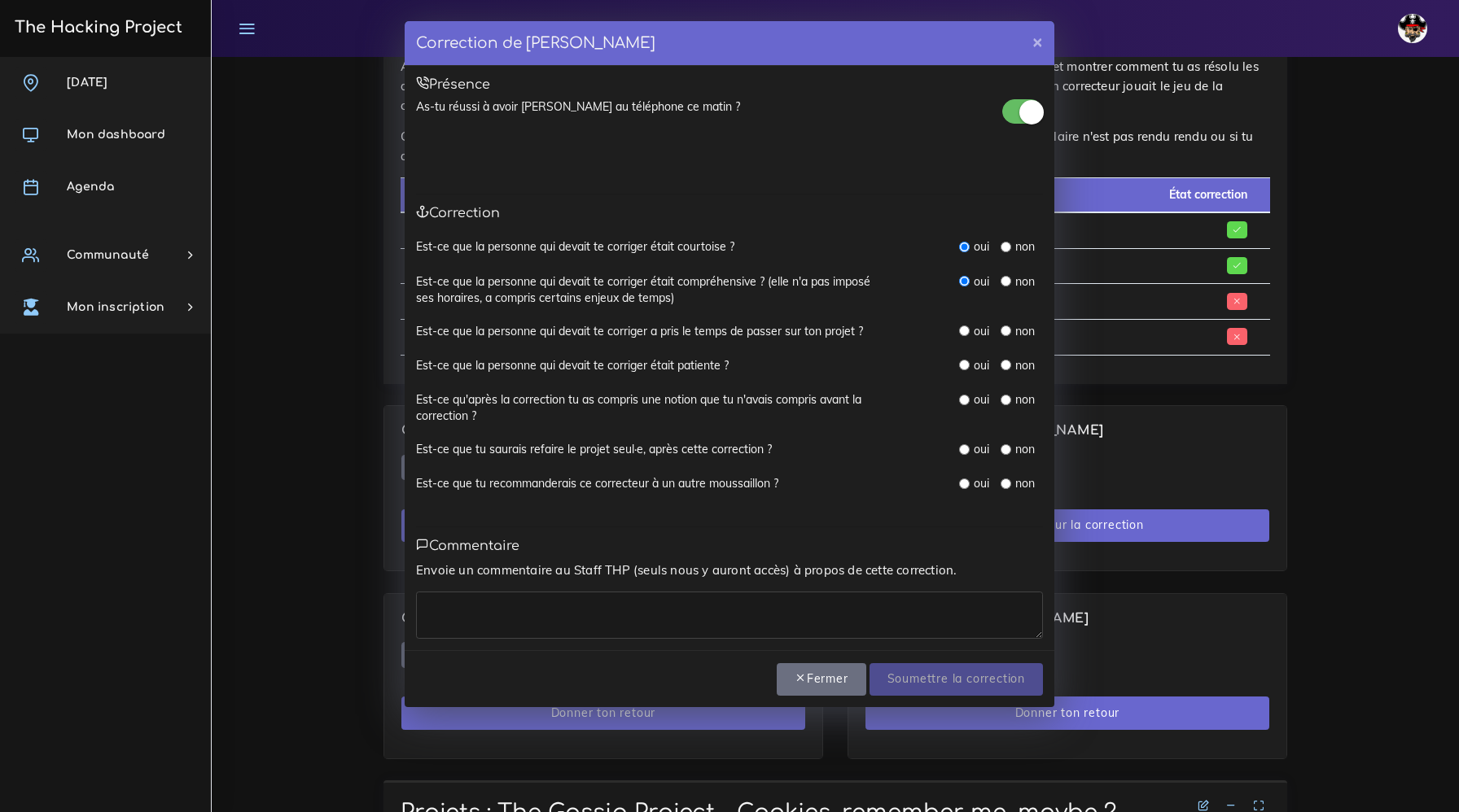
click at [969, 333] on div "oui" at bounding box center [973, 331] width 29 height 17
drag, startPoint x: 968, startPoint y: 366, endPoint x: 959, endPoint y: 335, distance: 32.3
click at [968, 366] on input "radio" at bounding box center [964, 365] width 11 height 11
radio input "true"
drag, startPoint x: 962, startPoint y: 332, endPoint x: 963, endPoint y: 408, distance: 76.0
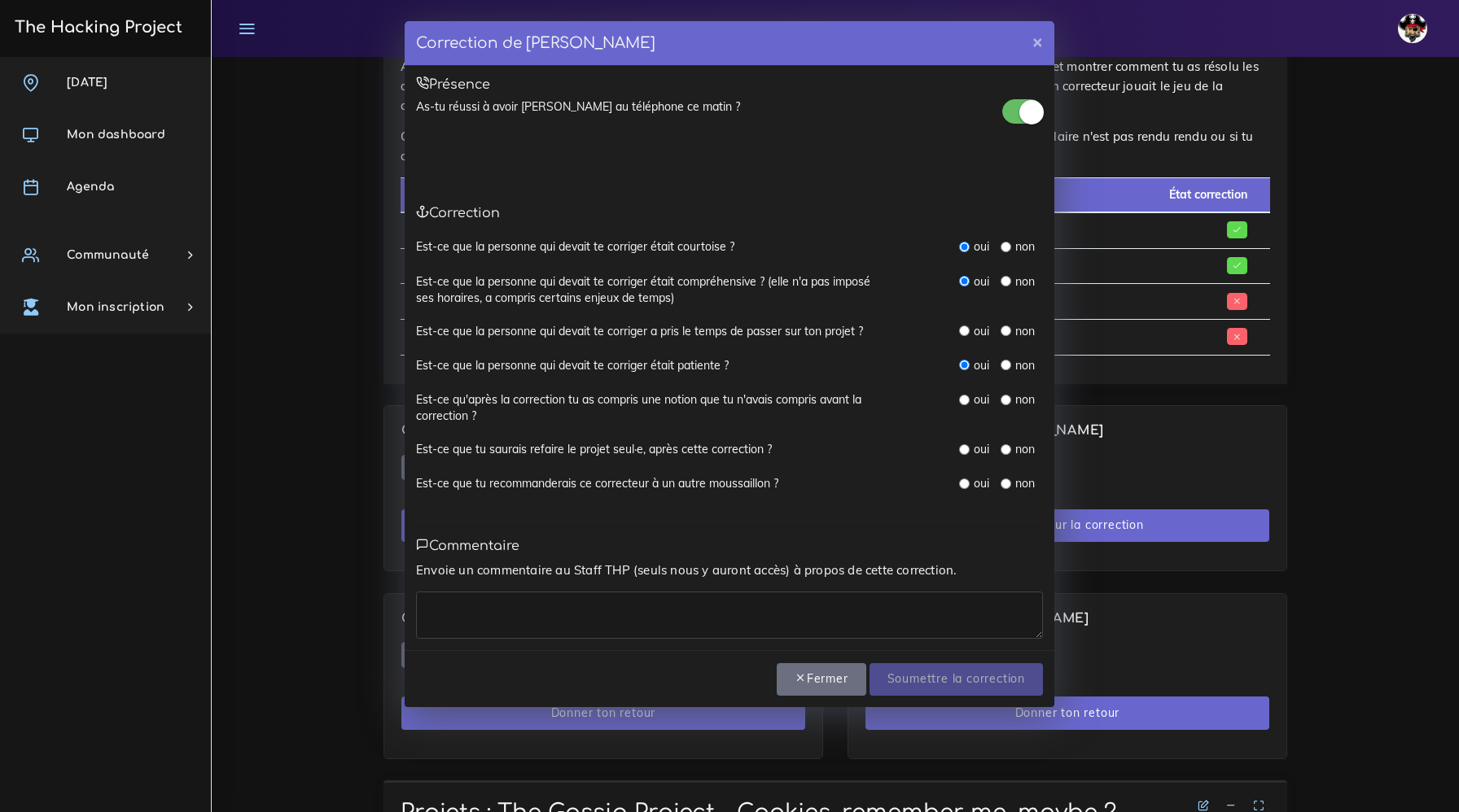
click at [962, 332] on input "radio" at bounding box center [964, 330] width 11 height 11
radio input "true"
click at [965, 403] on input "radio" at bounding box center [964, 399] width 11 height 11
radio input "true"
click at [963, 448] on input "radio" at bounding box center [964, 449] width 11 height 11
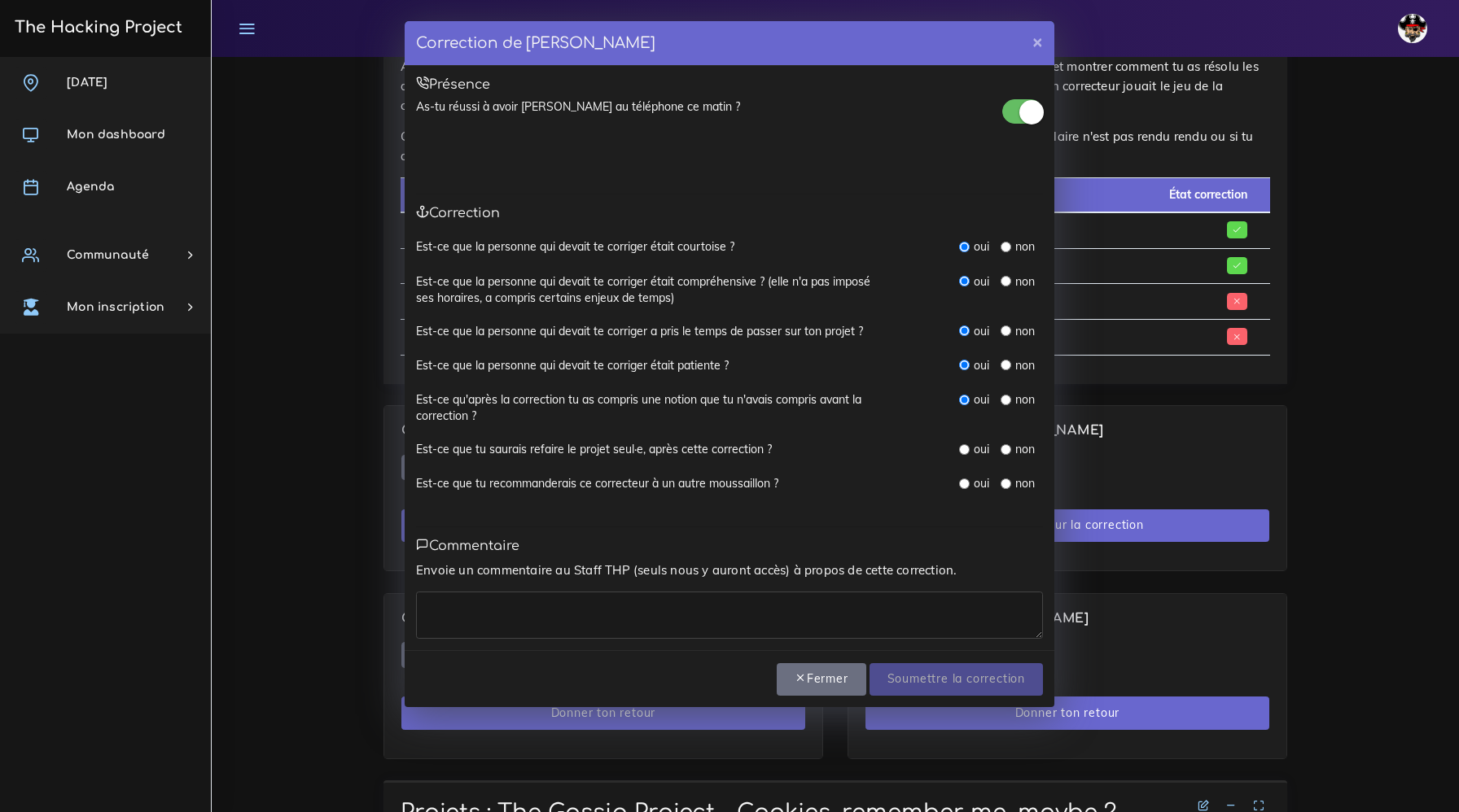
radio input "true"
click at [964, 483] on input "radio" at bounding box center [964, 484] width 11 height 11
radio input "true"
click at [871, 625] on textarea at bounding box center [729, 615] width 627 height 47
click at [680, 611] on textarea "boss correction interesante" at bounding box center [729, 615] width 627 height 47
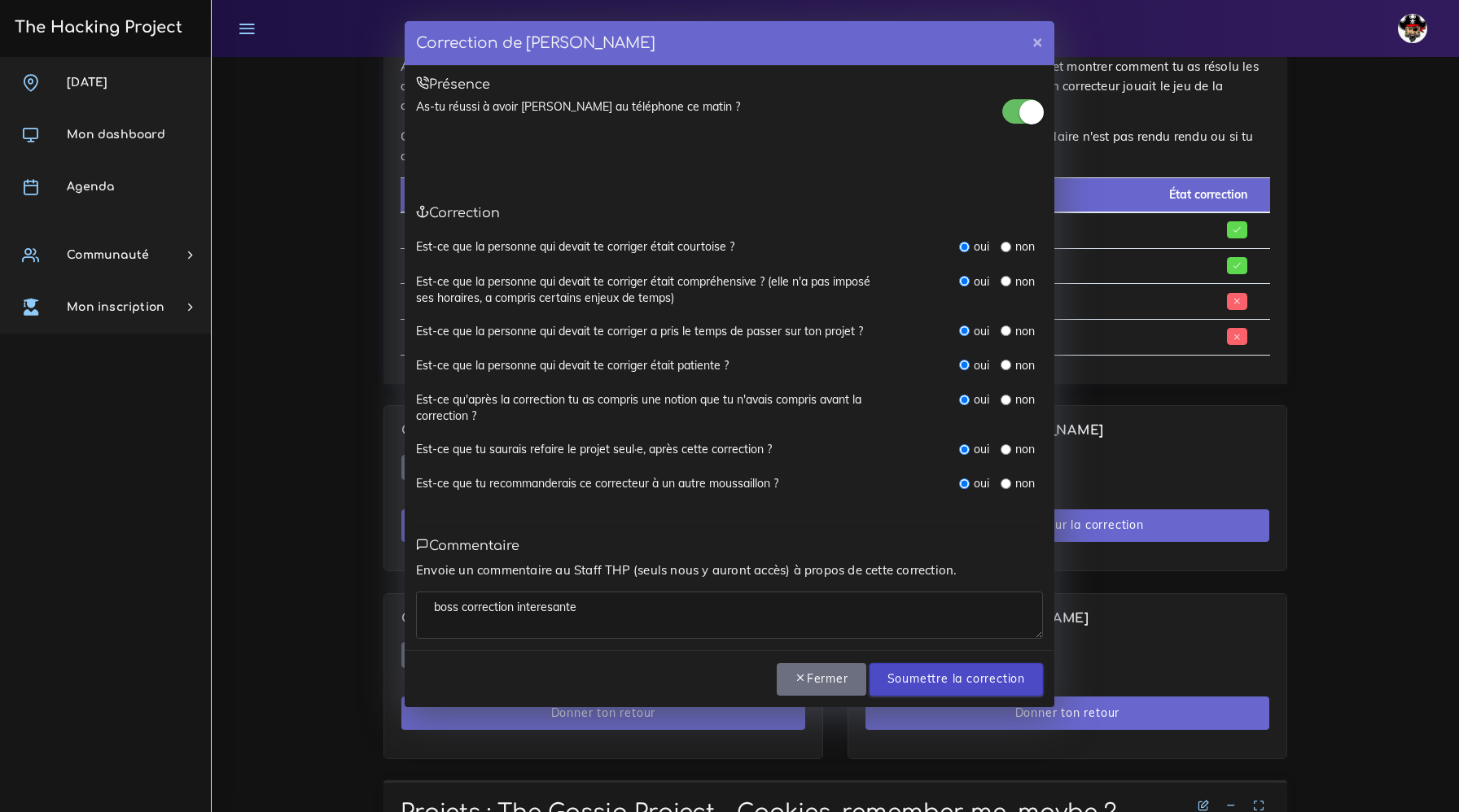
type textarea "boss correction interesante"
click at [928, 680] on input "Soumettre la correction" at bounding box center [956, 679] width 173 height 33
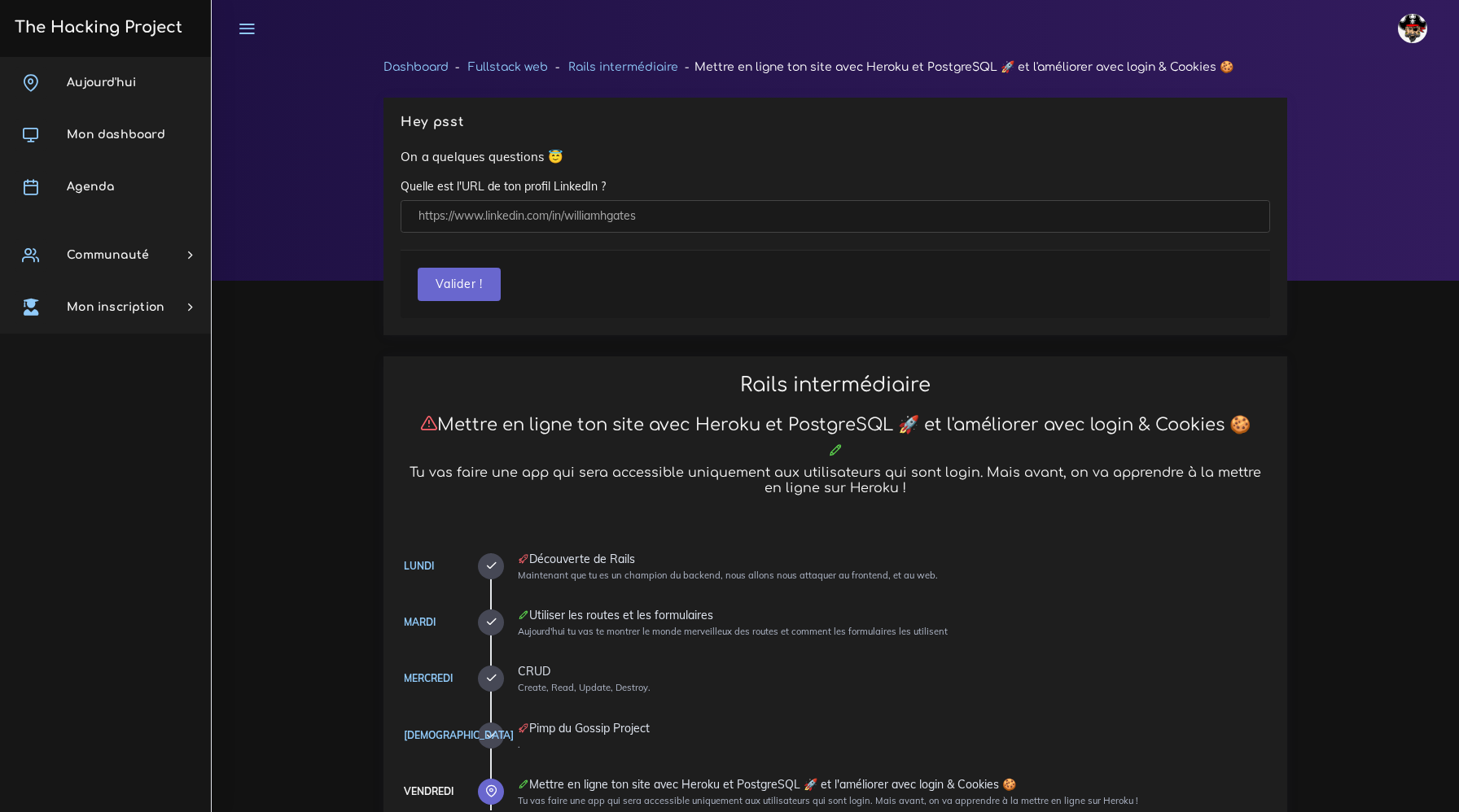
scroll to position [976, 0]
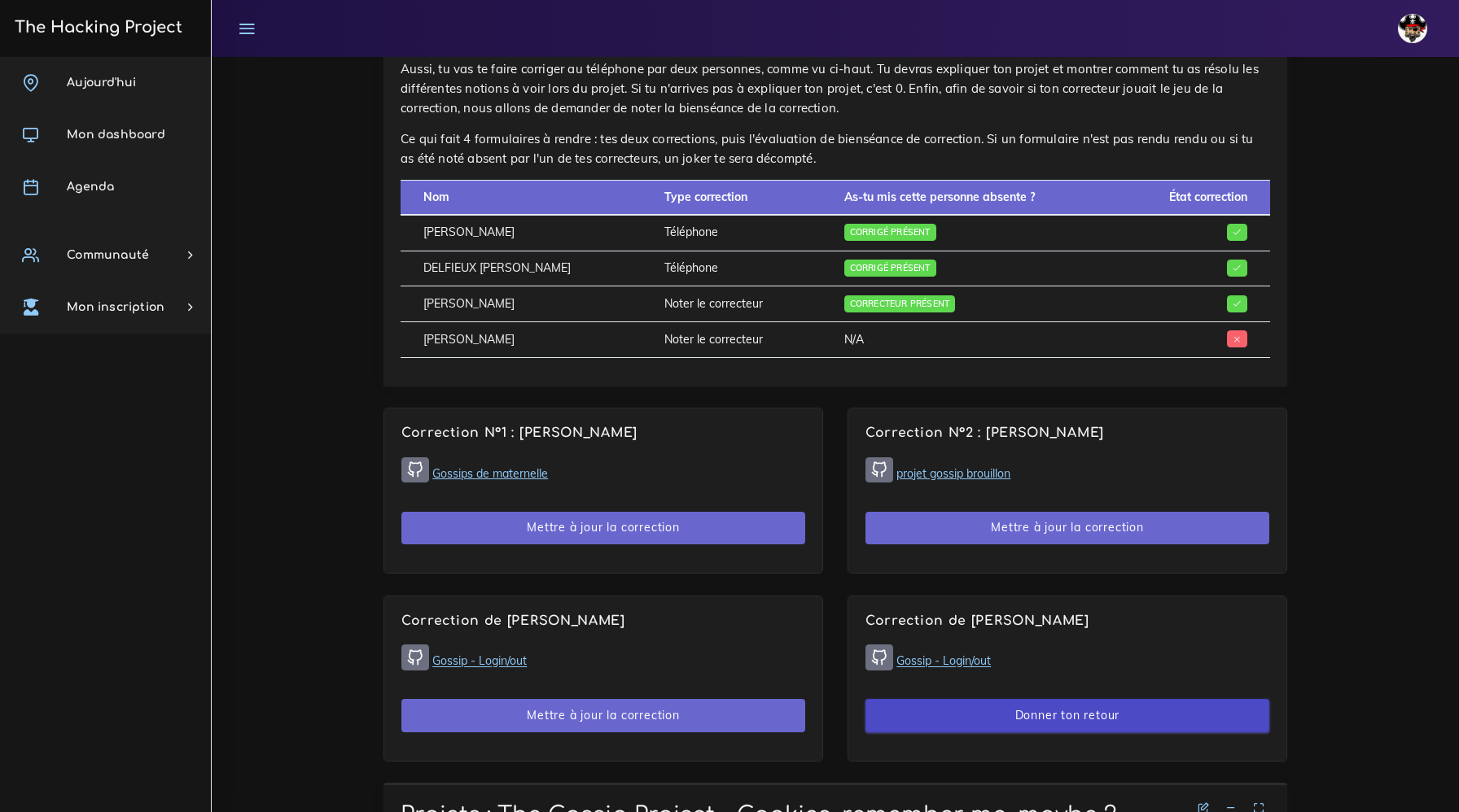
click at [1002, 704] on button "Donner ton retour" at bounding box center [1067, 715] width 404 height 33
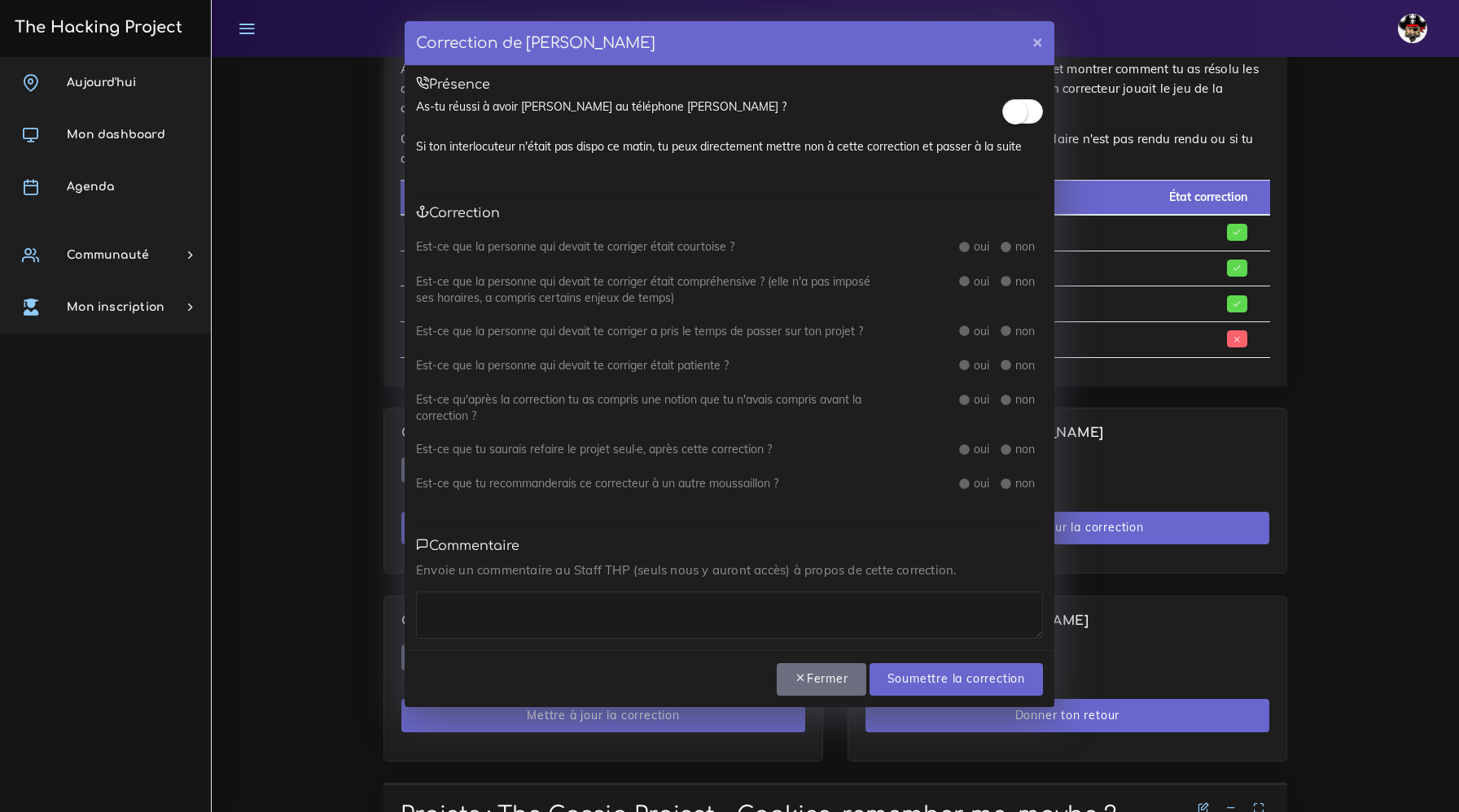
click at [1024, 112] on small at bounding box center [1016, 112] width 25 height 25
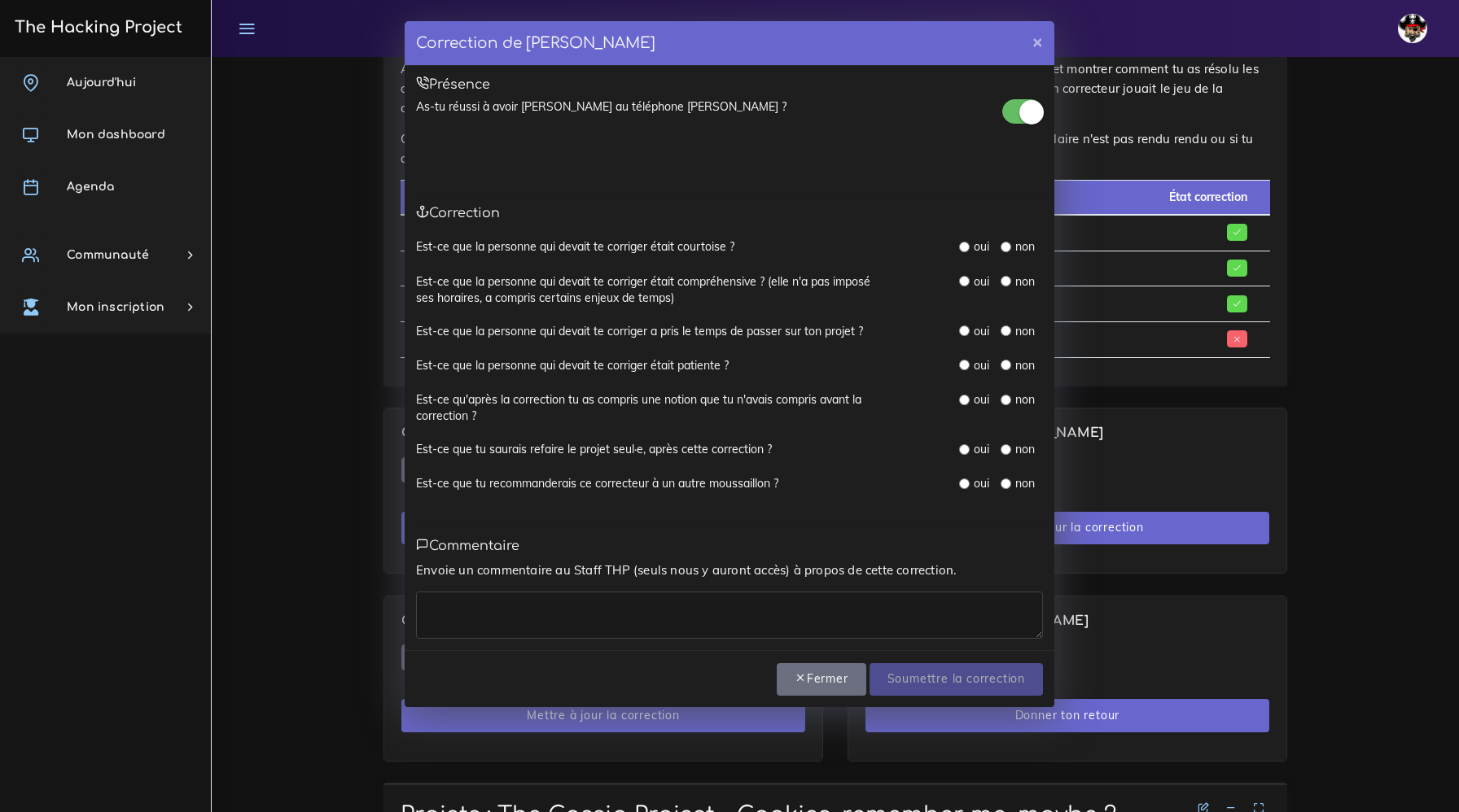
click at [967, 249] on input "radio" at bounding box center [964, 247] width 11 height 11
radio input "true"
click at [966, 281] on input "radio" at bounding box center [964, 281] width 11 height 11
radio input "true"
click at [965, 334] on input "radio" at bounding box center [964, 330] width 11 height 11
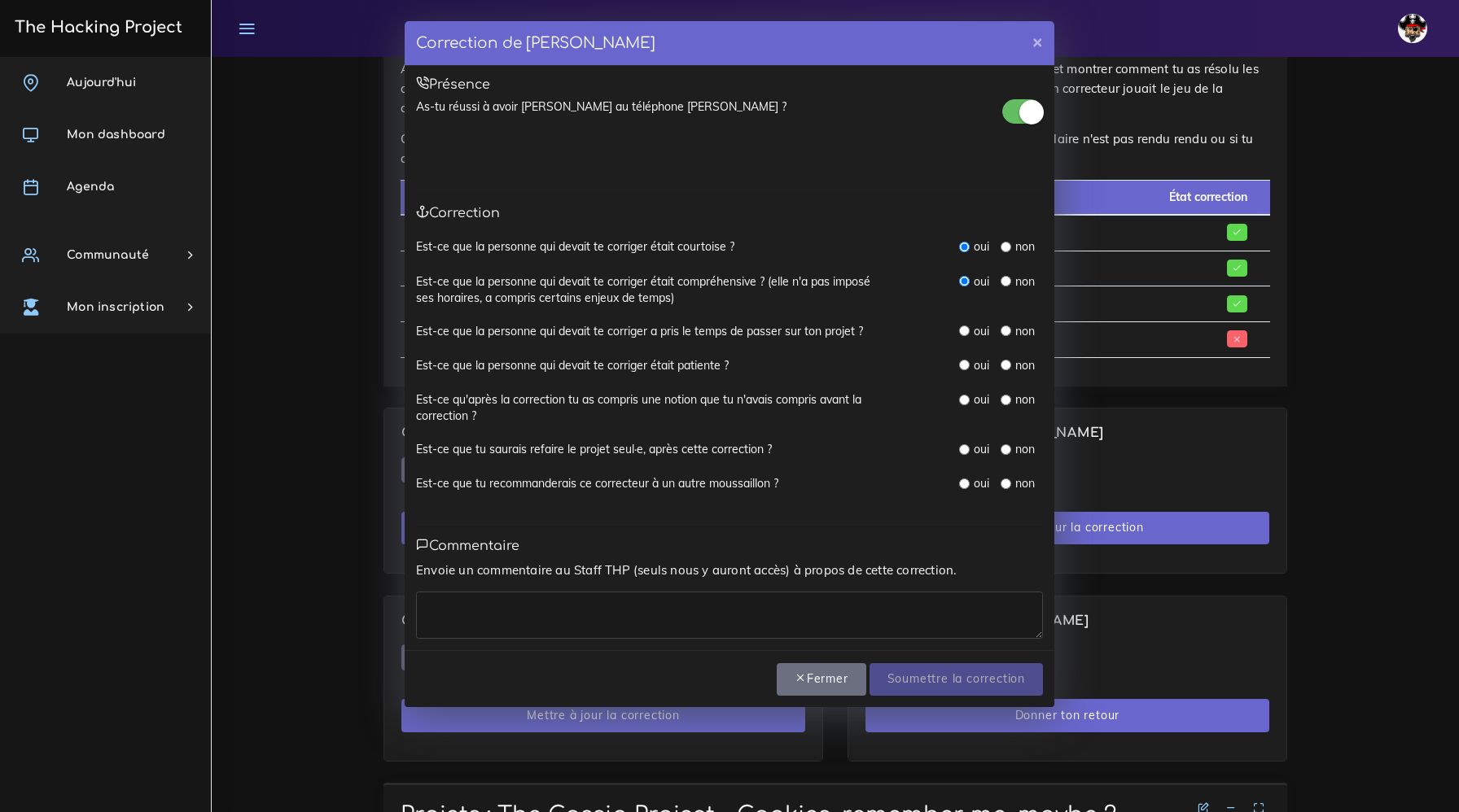
radio input "true"
click at [968, 365] on input "radio" at bounding box center [964, 365] width 11 height 11
radio input "true"
click at [964, 397] on input "radio" at bounding box center [964, 399] width 11 height 11
radio input "true"
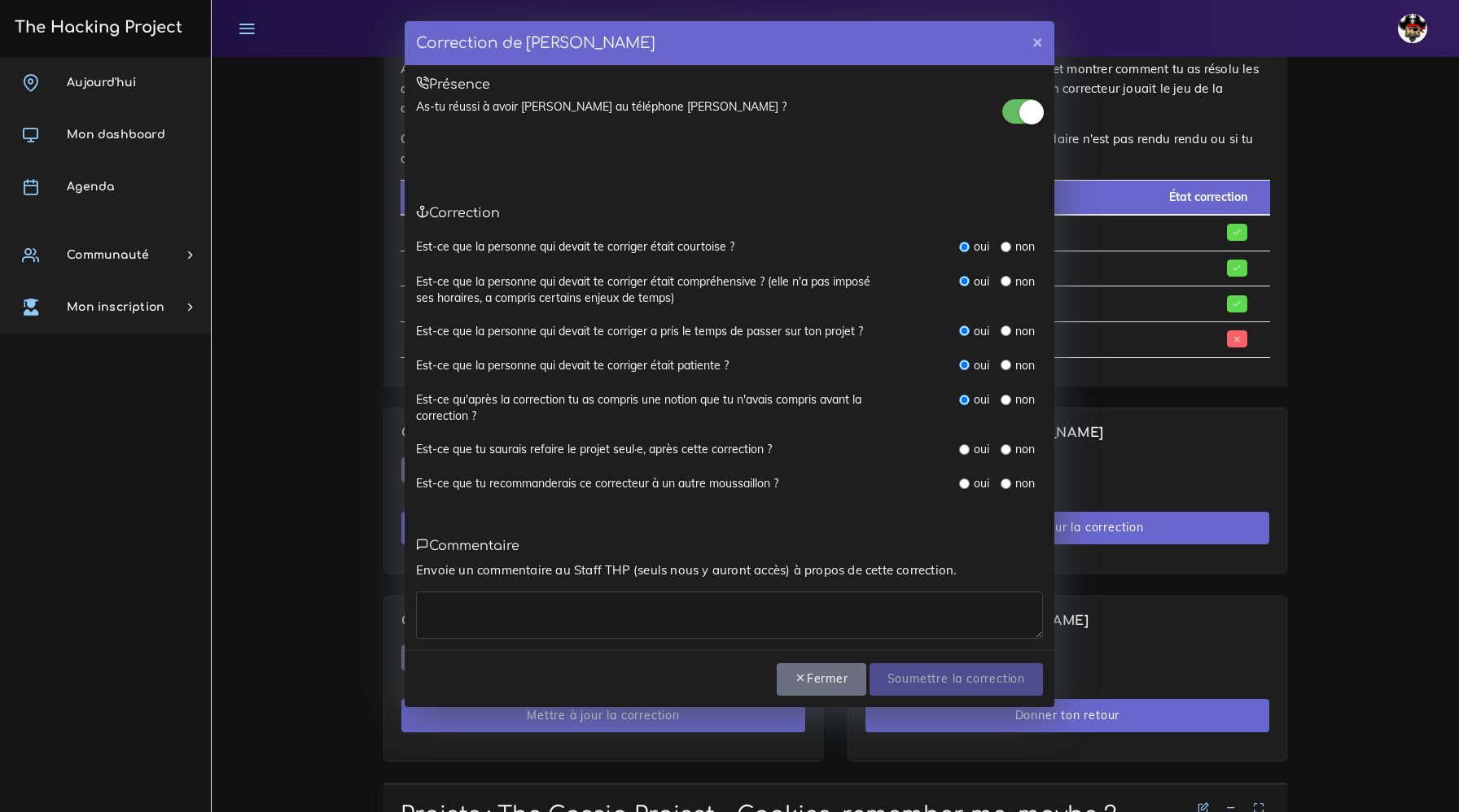
click at [964, 453] on input "radio" at bounding box center [964, 449] width 11 height 11
radio input "true"
click at [963, 484] on input "radio" at bounding box center [964, 484] width 11 height 11
radio input "true"
click at [917, 618] on textarea at bounding box center [729, 615] width 627 height 47
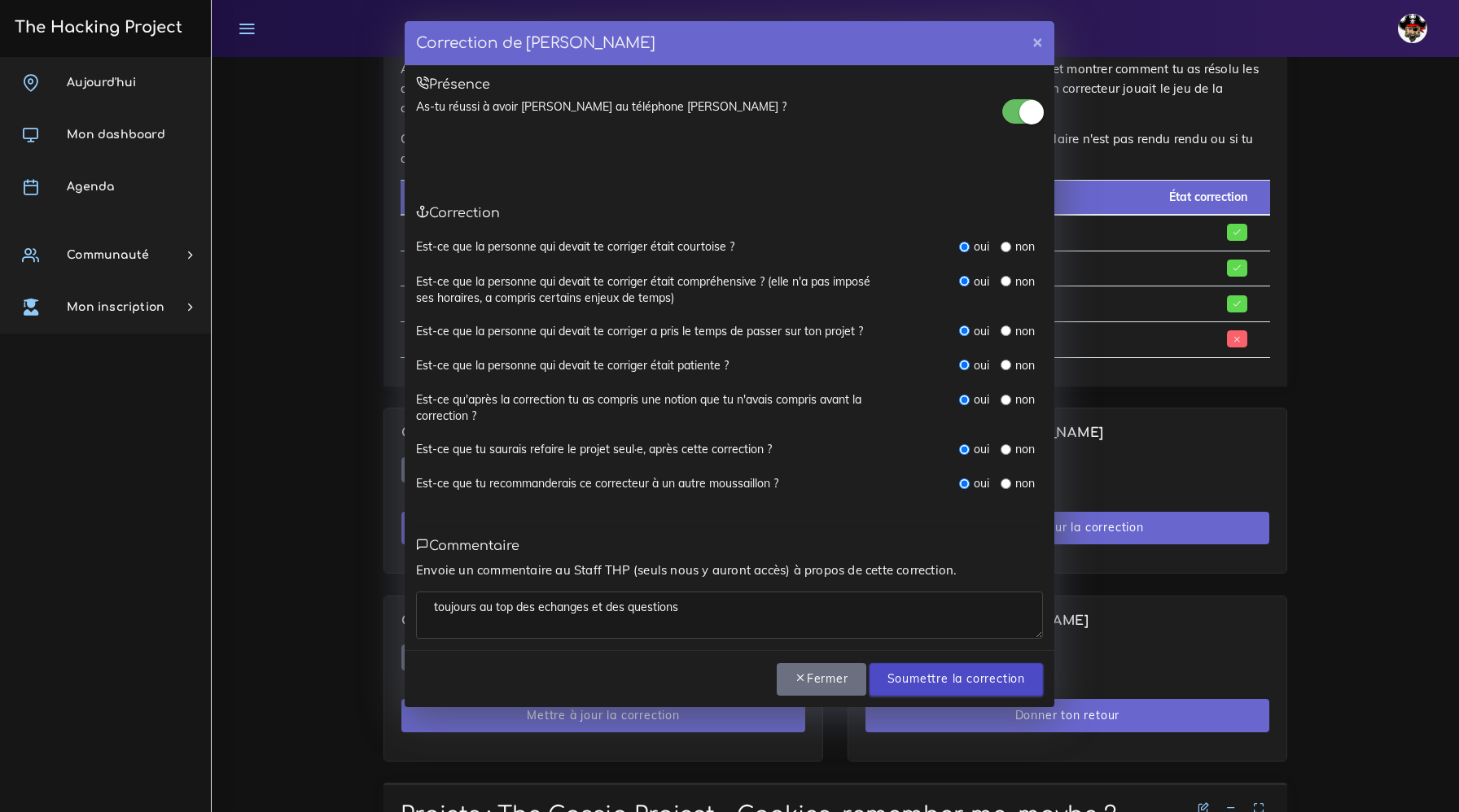
type textarea "toujours au top des echanges et des questions"
click at [967, 686] on input "Soumettre la correction" at bounding box center [956, 679] width 173 height 33
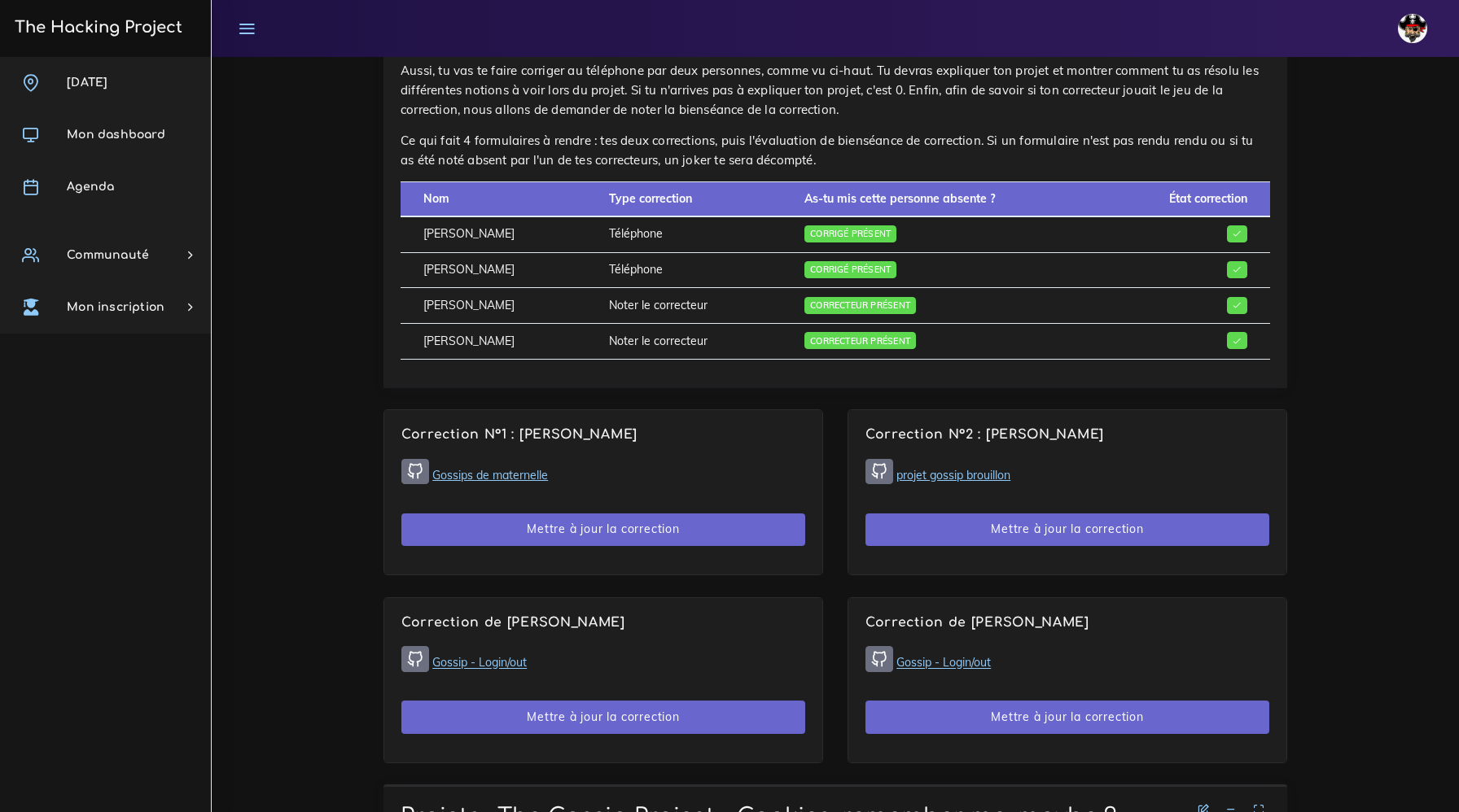
scroll to position [975, 0]
